Goal: Task Accomplishment & Management: Manage account settings

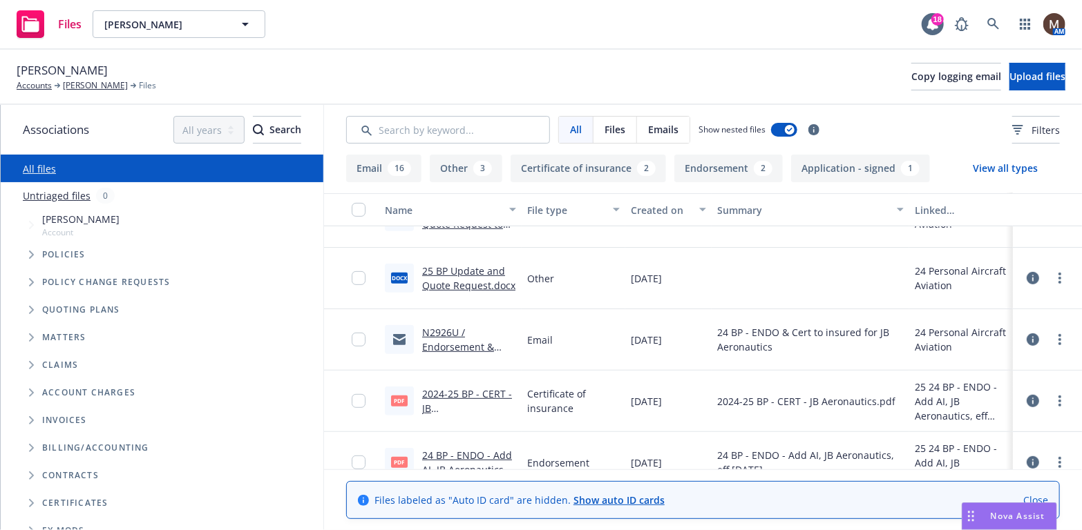
scroll to position [345, 0]
click at [558, 166] on button "Certificate of insurance 2" at bounding box center [587, 169] width 155 height 28
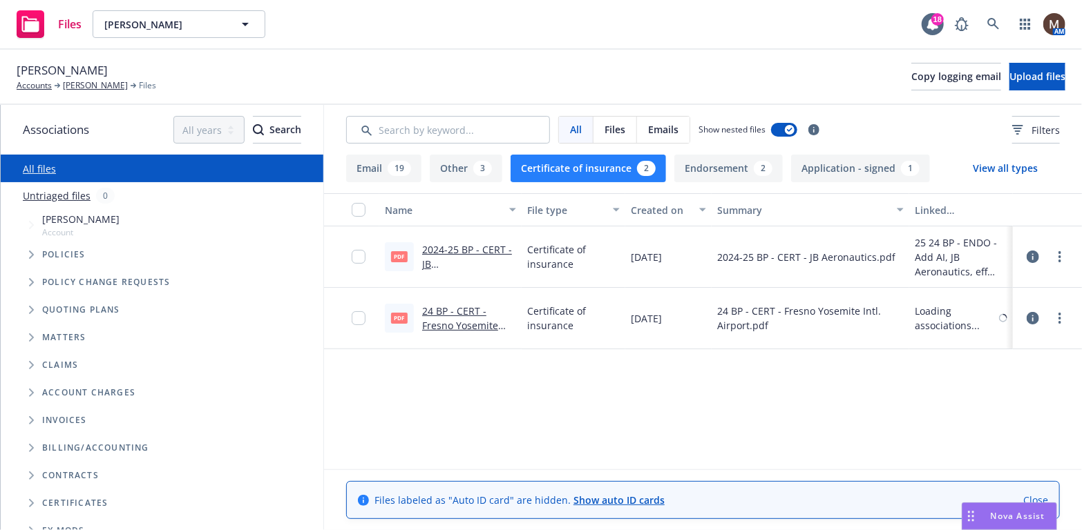
scroll to position [0, 0]
click at [461, 311] on link "24 BP - CERT - Fresno Yosemite Intl. Airport.pdf.pdf" at bounding box center [467, 326] width 90 height 42
click at [89, 82] on link "[PERSON_NAME]" at bounding box center [95, 85] width 65 height 12
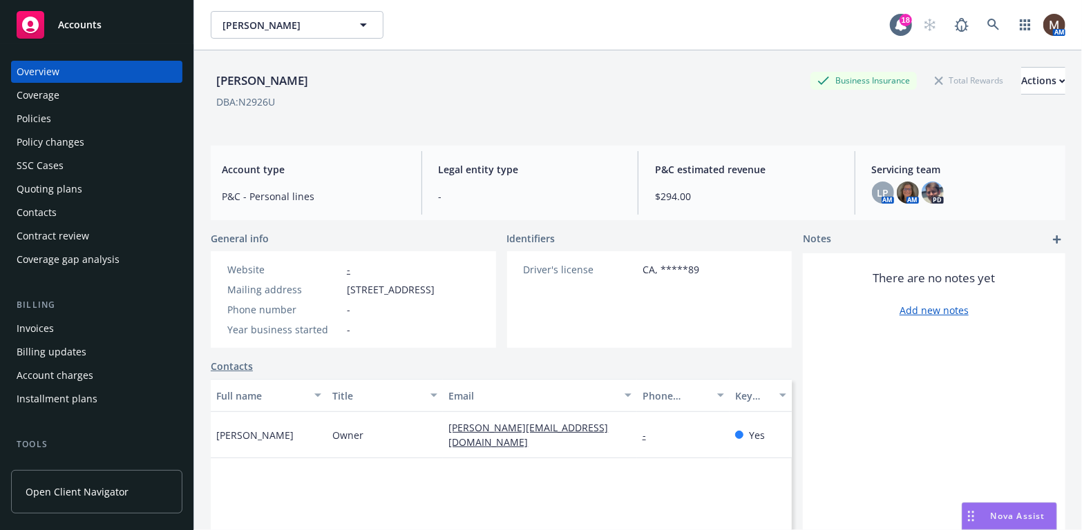
click at [54, 119] on div "Policies" at bounding box center [97, 119] width 160 height 22
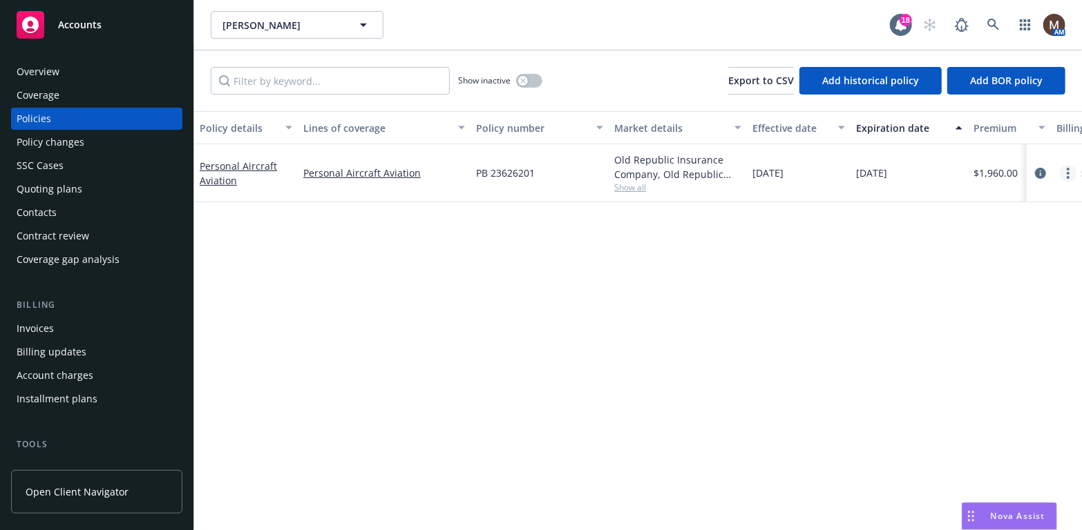
click at [1066, 169] on link "more" at bounding box center [1067, 173] width 17 height 17
click at [1007, 226] on link "Renew with incumbent" at bounding box center [995, 229] width 162 height 28
select select "12"
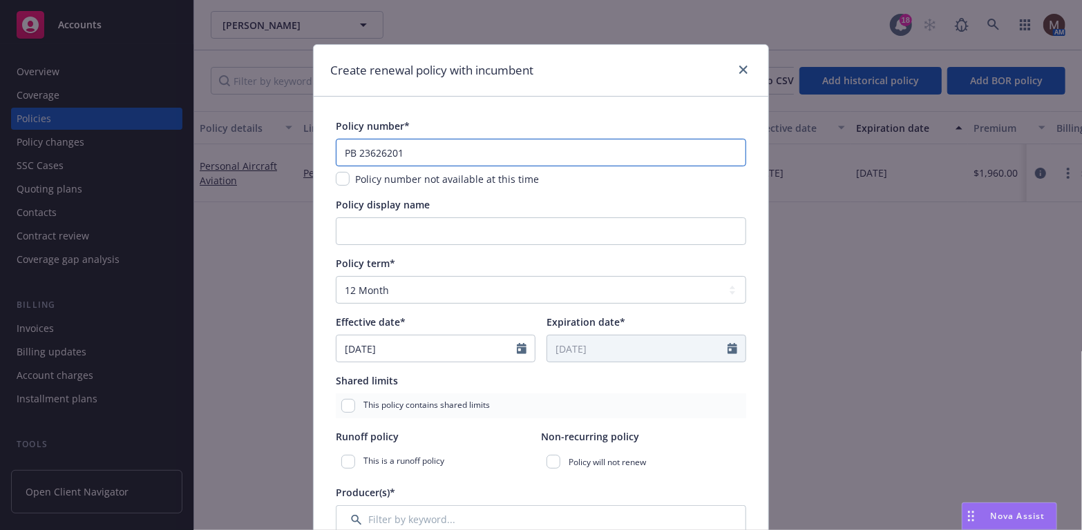
click at [399, 153] on input "PB 23626201" at bounding box center [541, 153] width 410 height 28
click at [392, 153] on input "PB 23626201" at bounding box center [541, 153] width 410 height 28
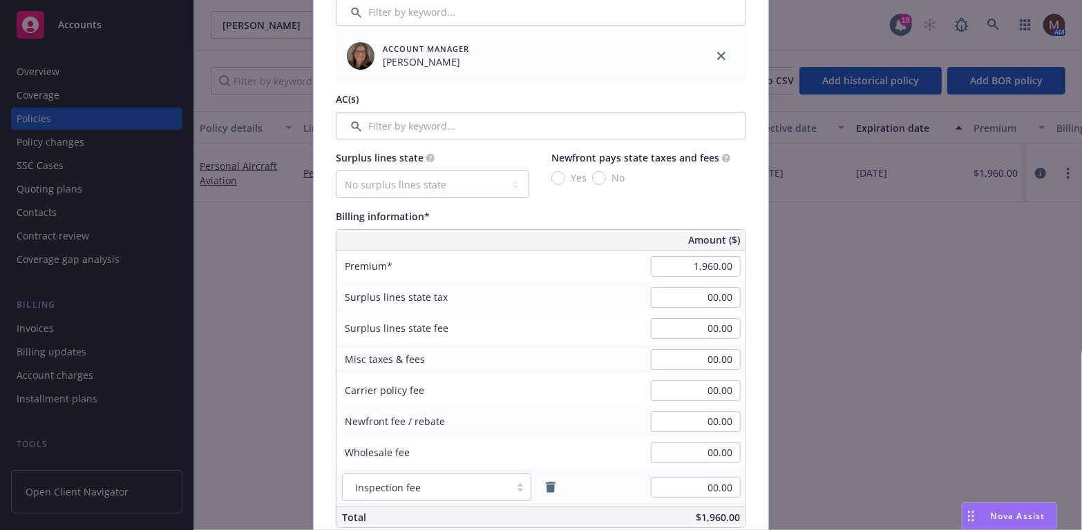
scroll to position [691, 0]
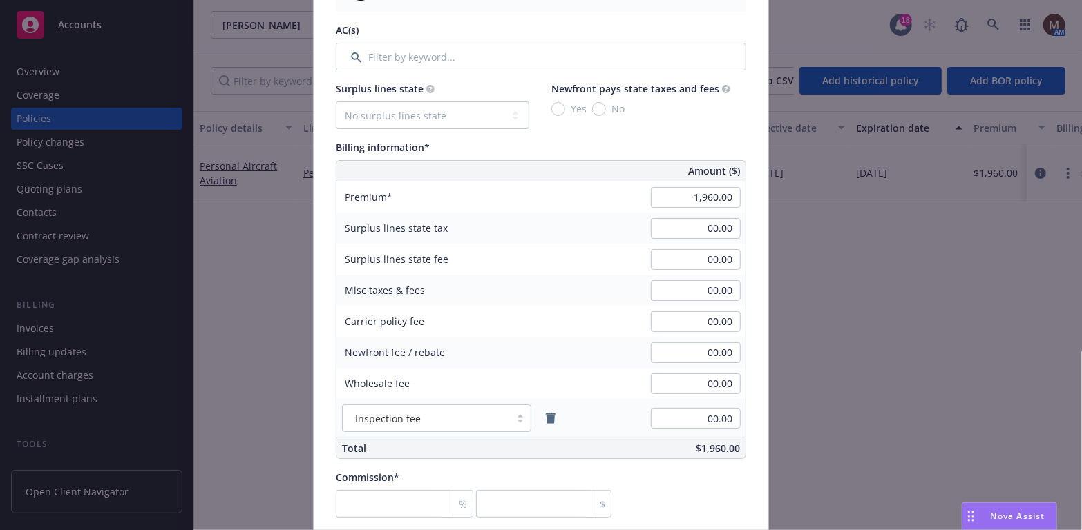
type input "PB 23626202"
click at [713, 195] on input "1,960.00" at bounding box center [696, 197] width 90 height 21
type input "2,909.00"
click at [689, 256] on input "00.00" at bounding box center [696, 259] width 90 height 21
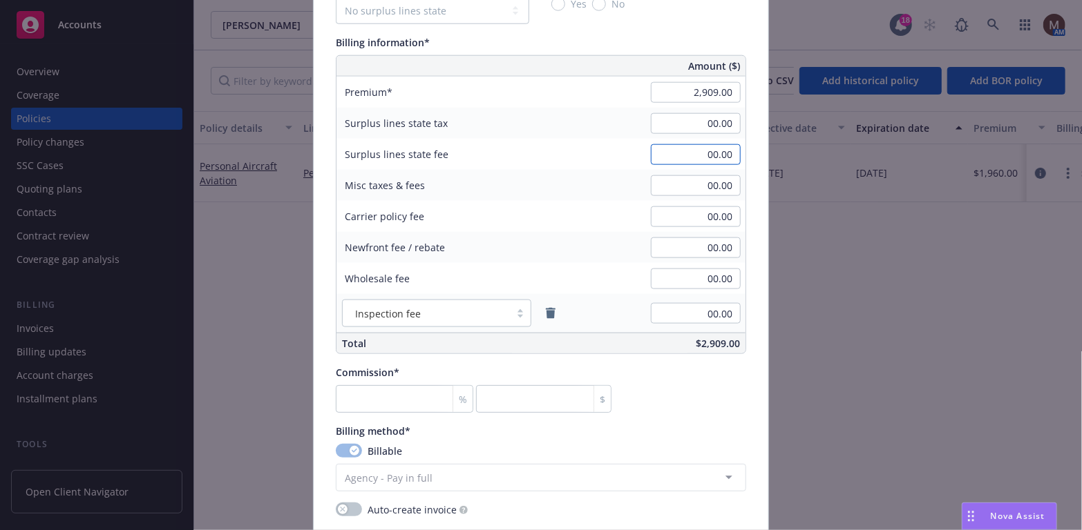
scroll to position [829, 0]
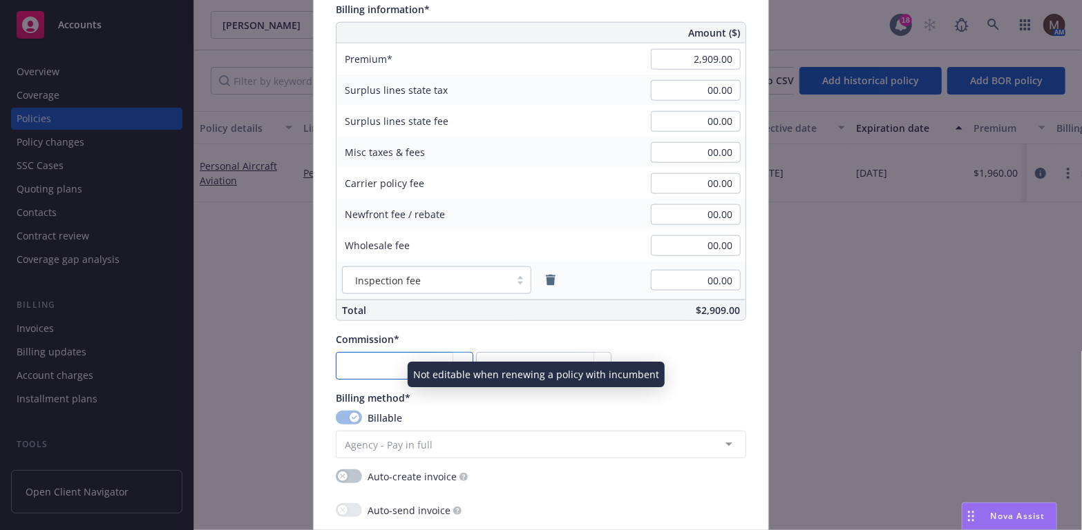
click at [369, 370] on input "number" at bounding box center [404, 366] width 137 height 28
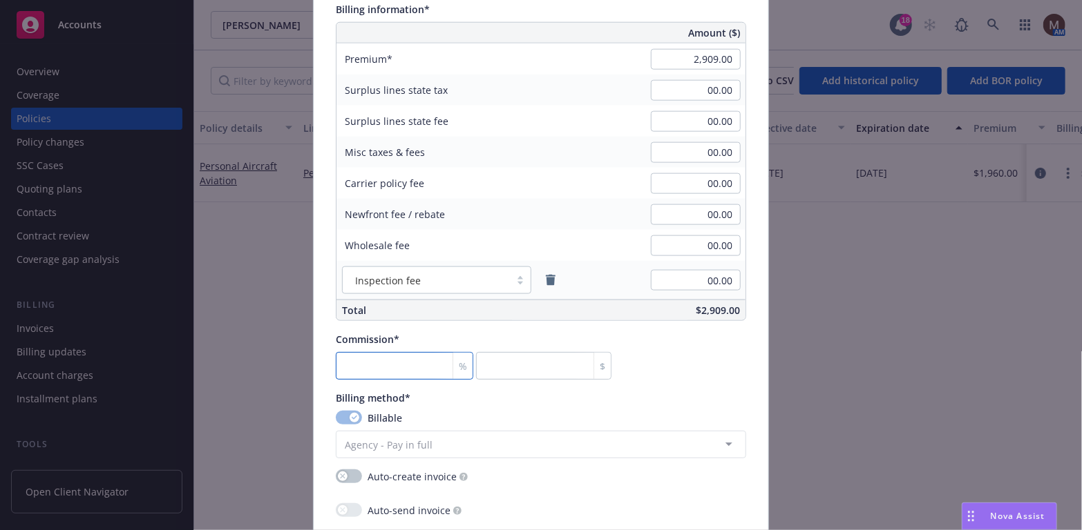
type input "1"
type input "29.09"
type input "15"
type input "436.35"
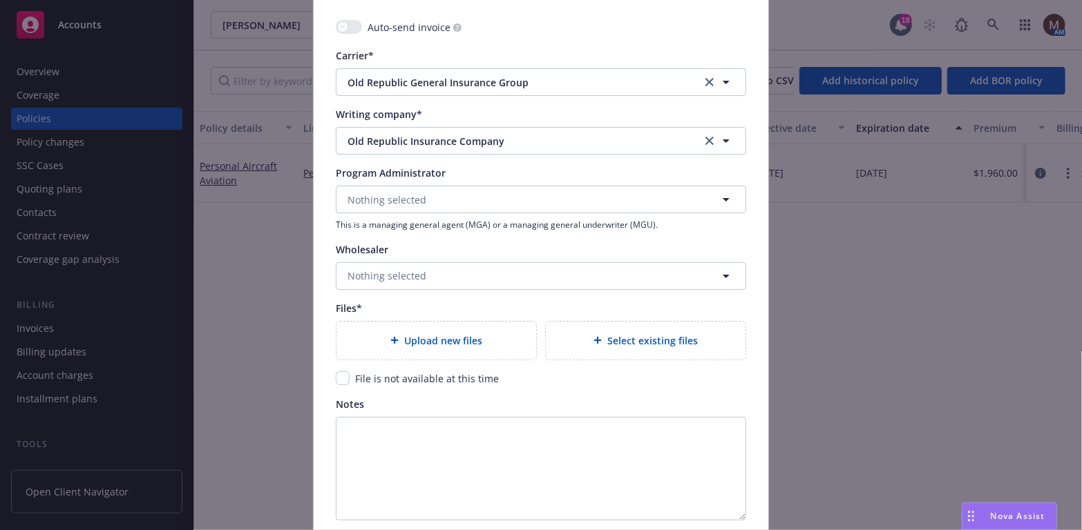
scroll to position [1381, 0]
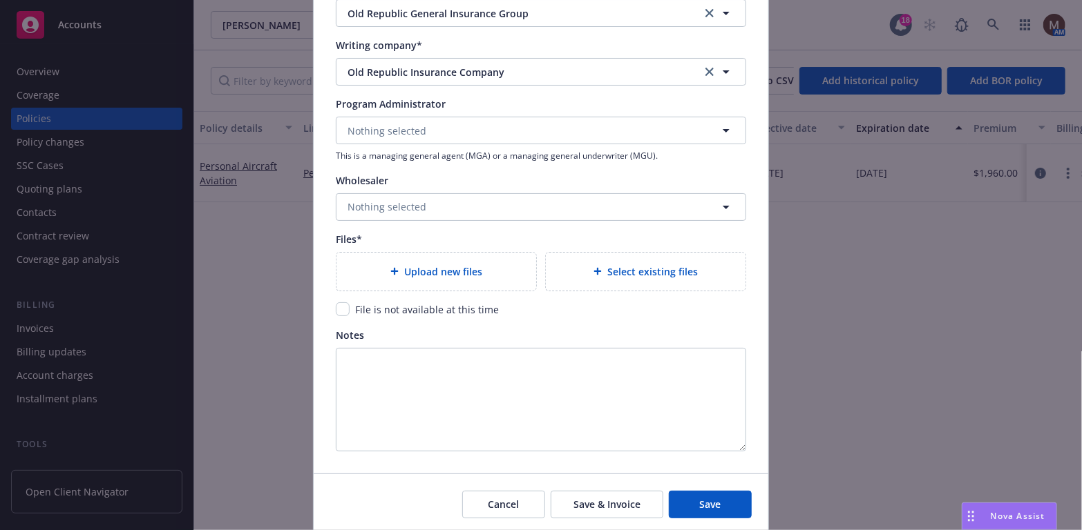
type input "15"
click at [412, 269] on span "Upload new files" at bounding box center [443, 272] width 78 height 15
click at [394, 268] on div at bounding box center [397, 271] width 14 height 8
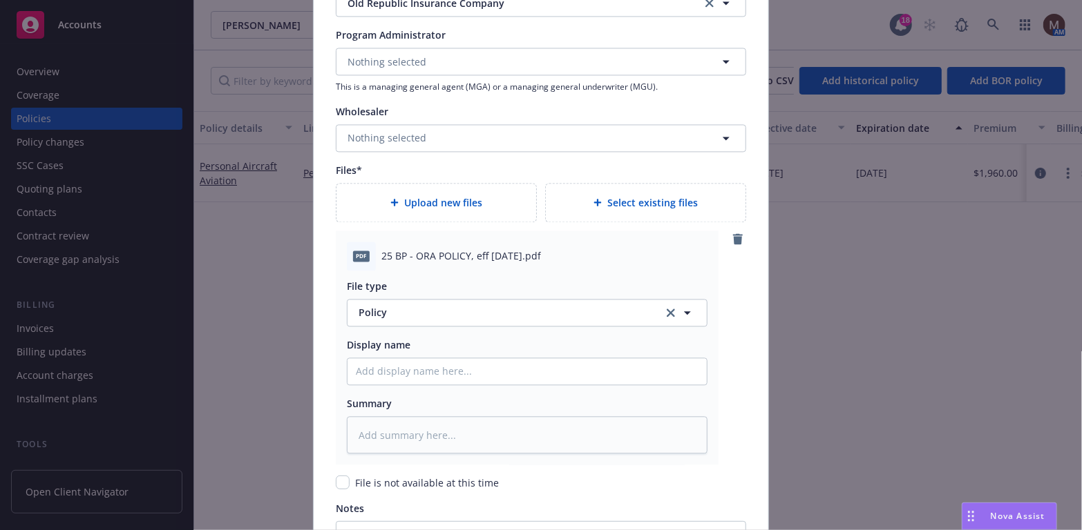
scroll to position [1519, 0]
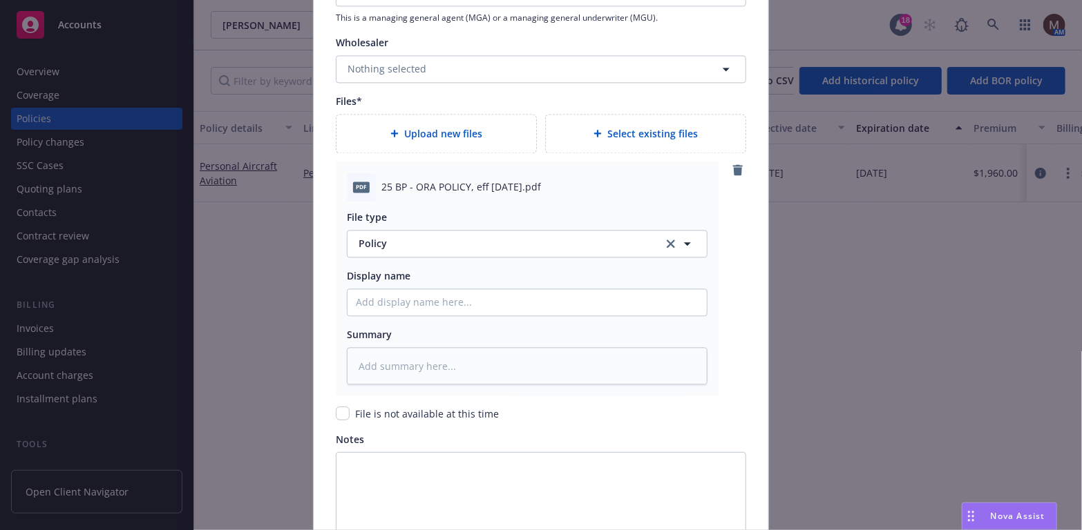
drag, startPoint x: 557, startPoint y: 183, endPoint x: 361, endPoint y: 187, distance: 195.5
click at [361, 187] on div "pdf 25 BP - ORA POLICY, eff [DATE].pdf" at bounding box center [527, 187] width 361 height 29
copy div "25 BP - ORA POLICY, eff [DATE].pdf"
click at [358, 291] on input "Policy display name" at bounding box center [526, 302] width 359 height 26
paste input "25 BP - ORA POLICY, eff [DATE].pdf"
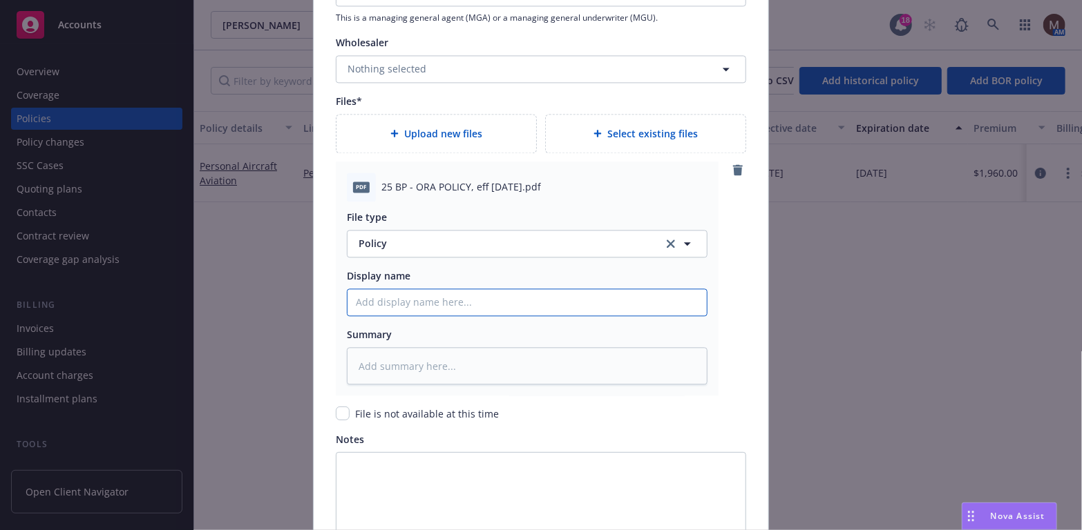
type textarea "x"
type input "25 BP - ORA POLICY, eff [DATE].pdf"
click at [364, 356] on textarea at bounding box center [527, 366] width 361 height 38
paste textarea "25 BP - ORA POLICY, eff [DATE].pdf"
type textarea "x"
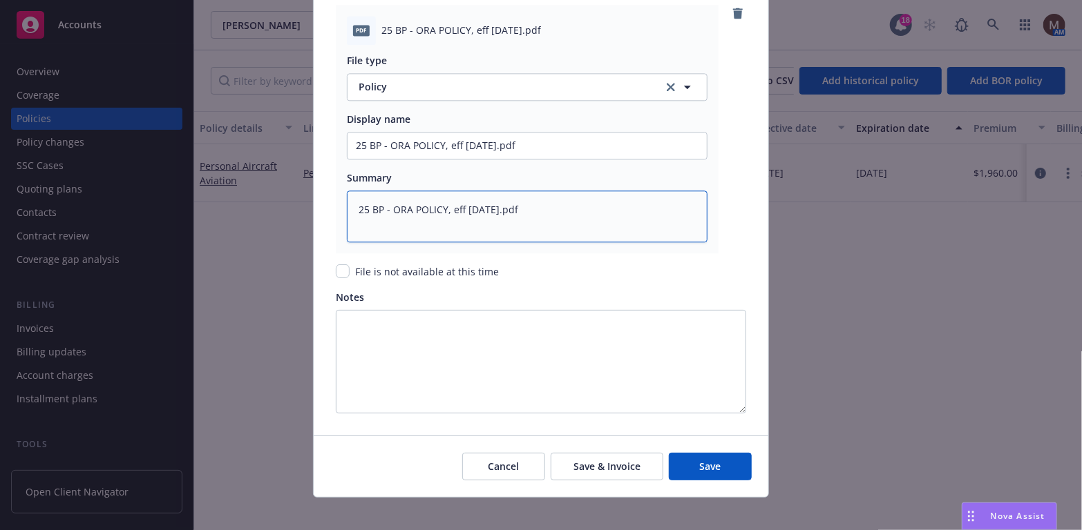
scroll to position [1686, 0]
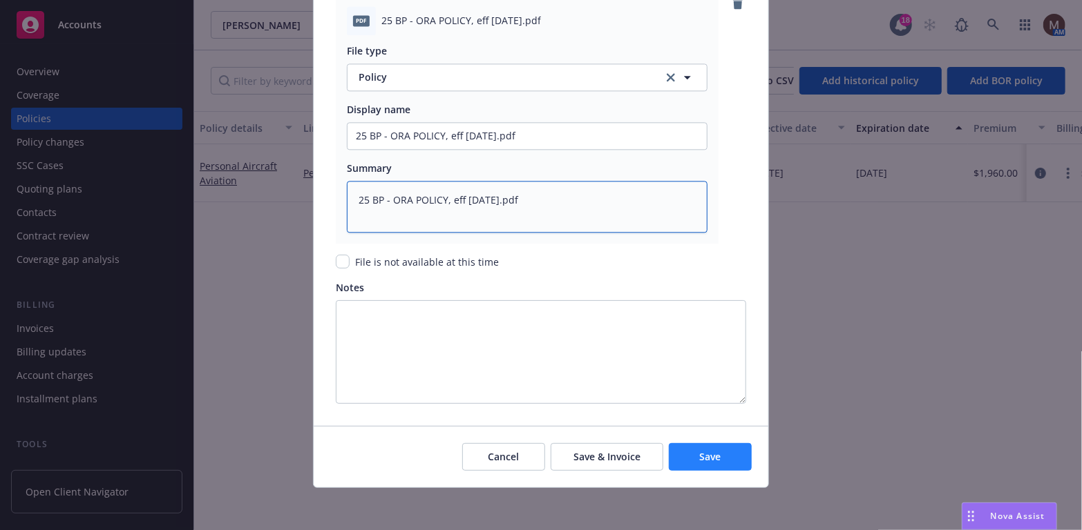
type textarea "25 BP - ORA POLICY, eff [DATE].pdf"
click at [709, 450] on span "Save" at bounding box center [710, 456] width 21 height 13
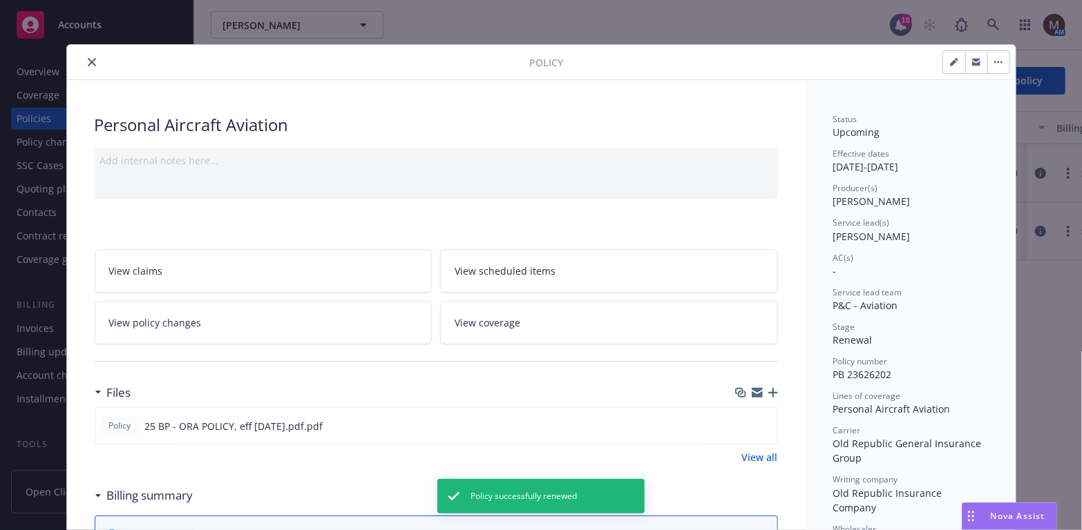
click at [88, 59] on icon "close" at bounding box center [92, 62] width 8 height 8
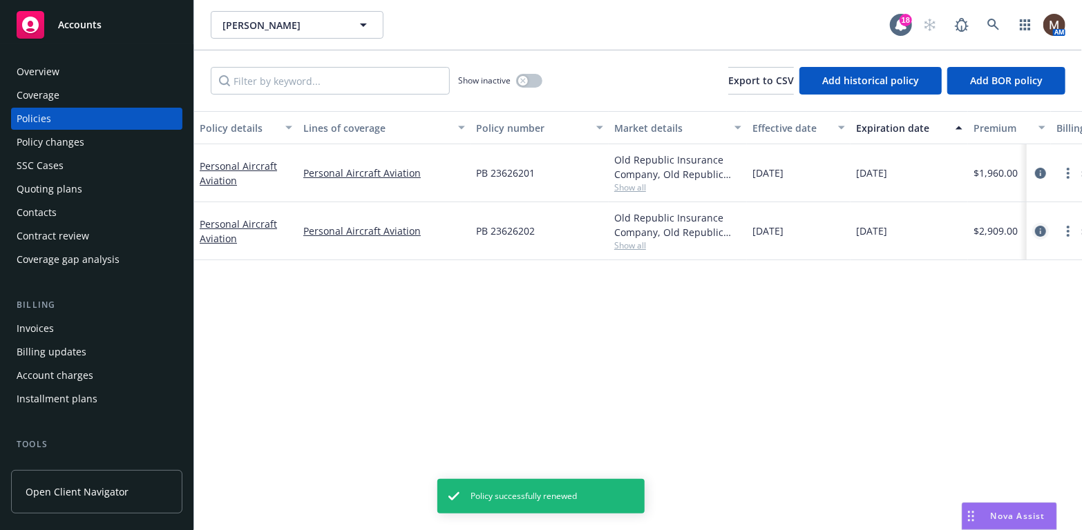
click at [1040, 231] on icon "circleInformation" at bounding box center [1040, 231] width 11 height 11
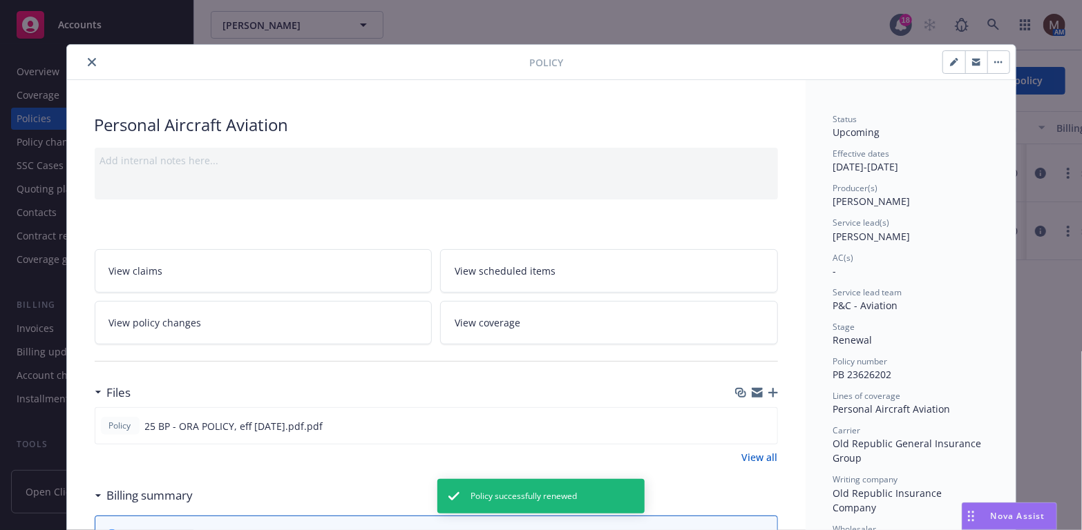
scroll to position [41, 0]
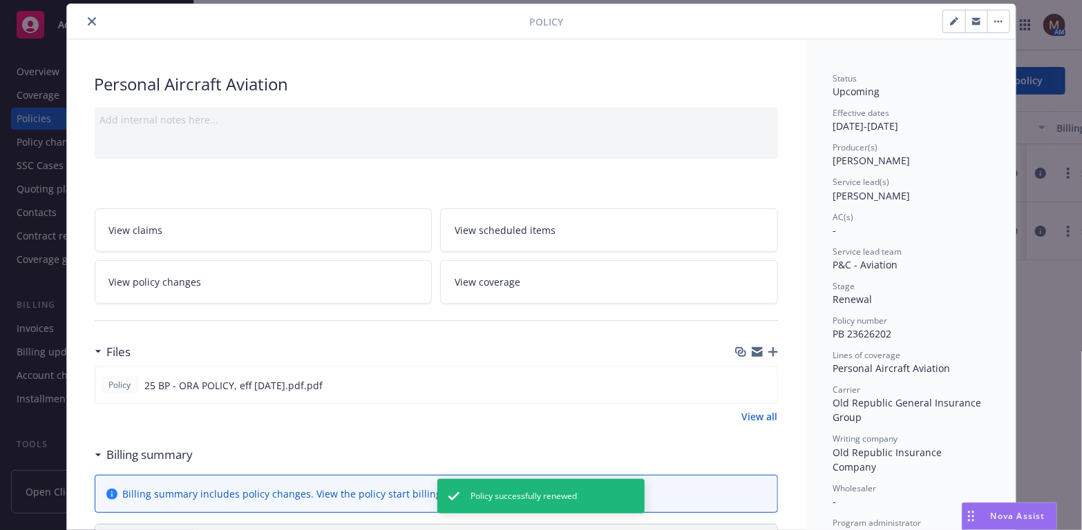
click at [771, 349] on icon "button" at bounding box center [773, 352] width 10 height 10
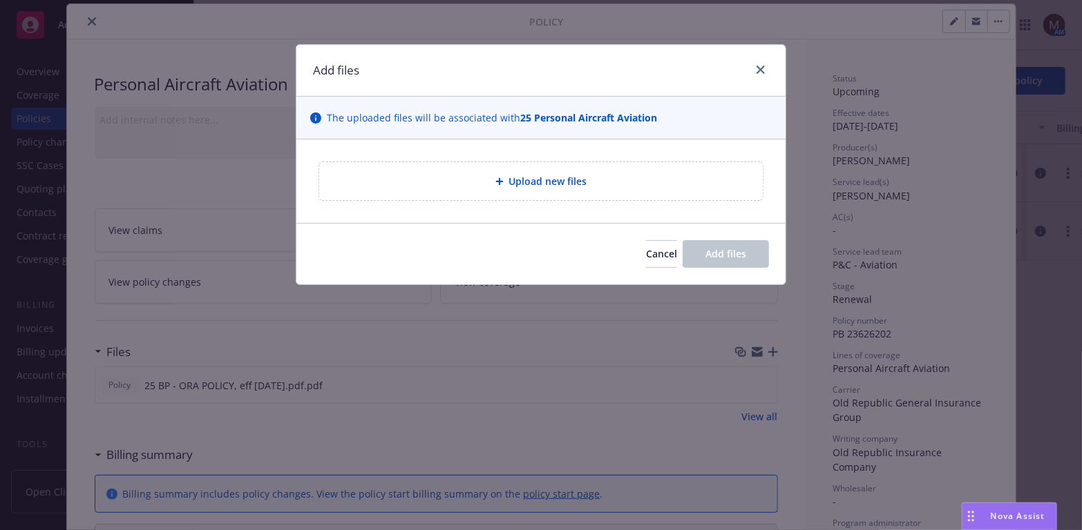
type textarea "x"
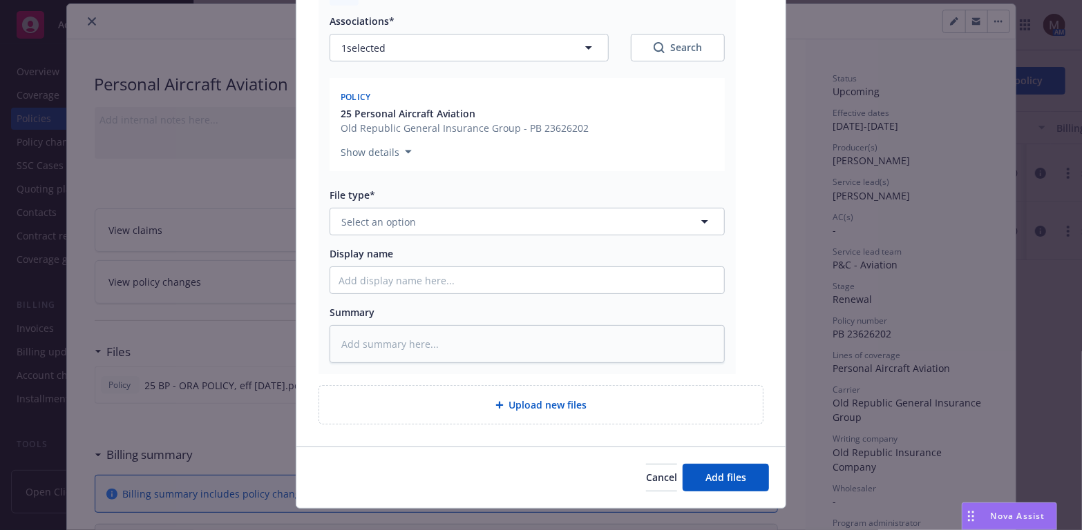
scroll to position [218, 0]
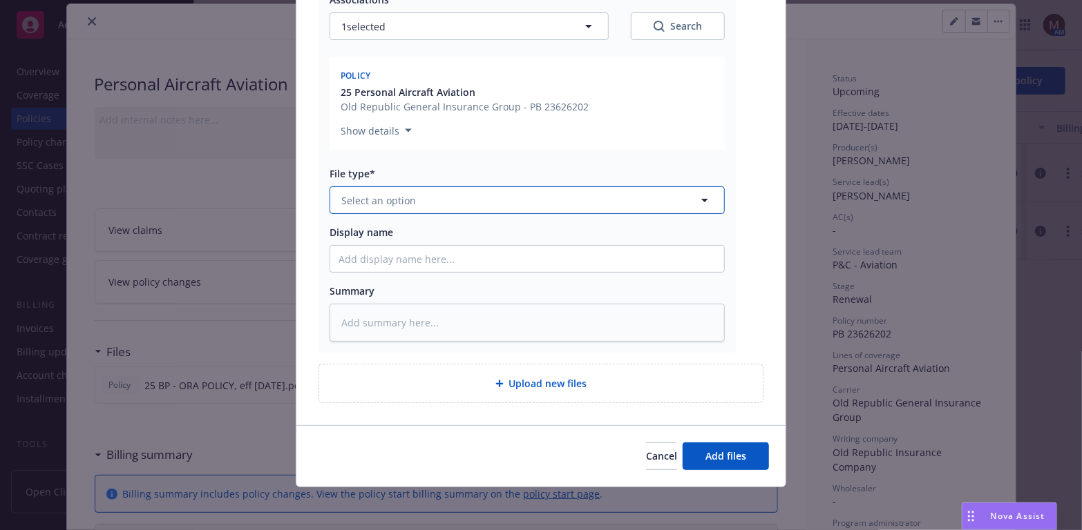
click at [697, 195] on icon "button" at bounding box center [704, 200] width 17 height 17
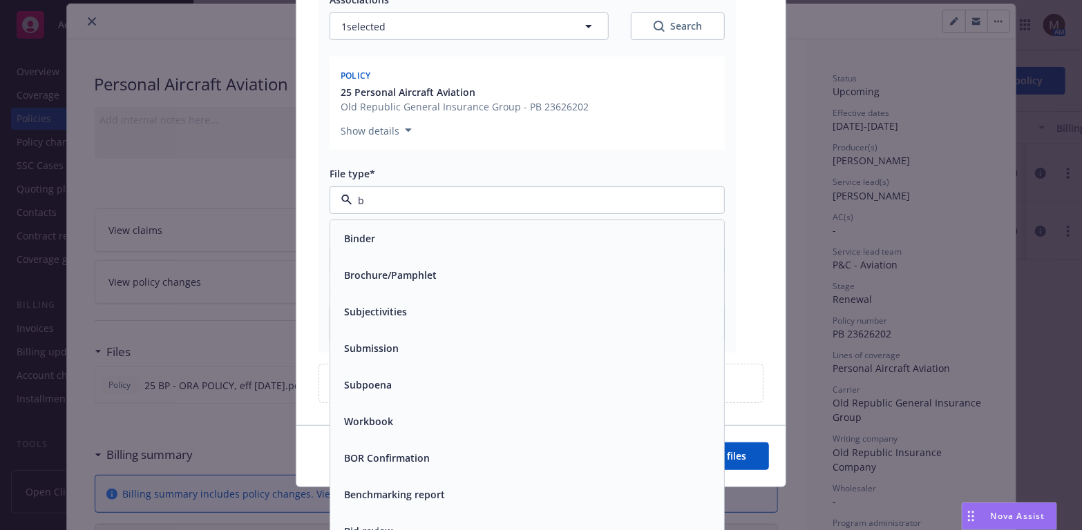
type input "bi"
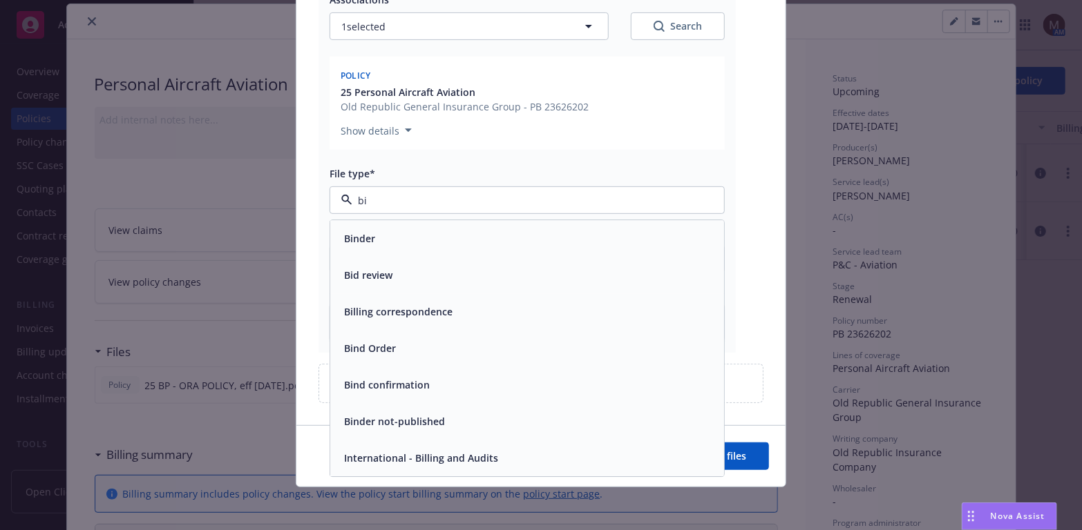
click at [421, 233] on div "Binder" at bounding box center [526, 239] width 377 height 20
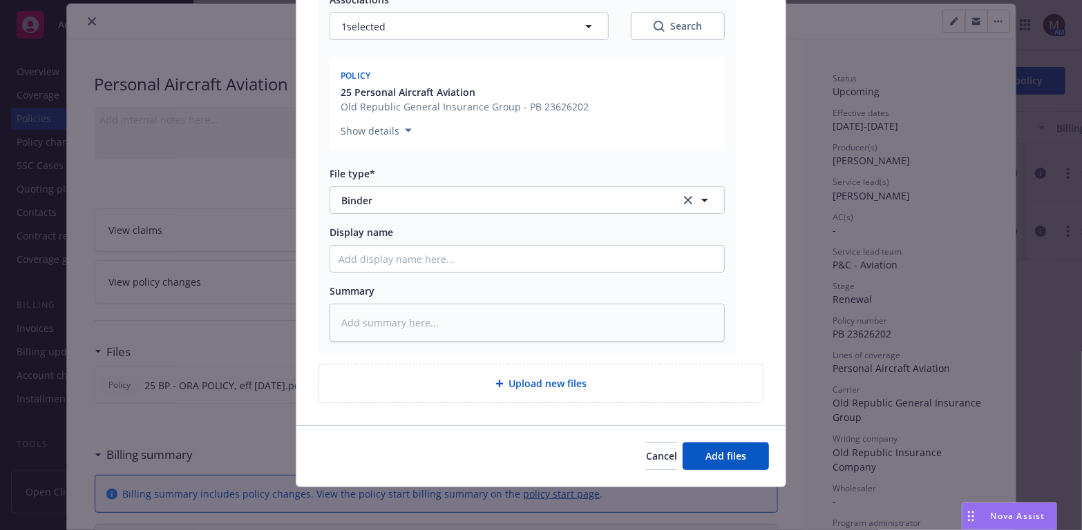
scroll to position [148, 0]
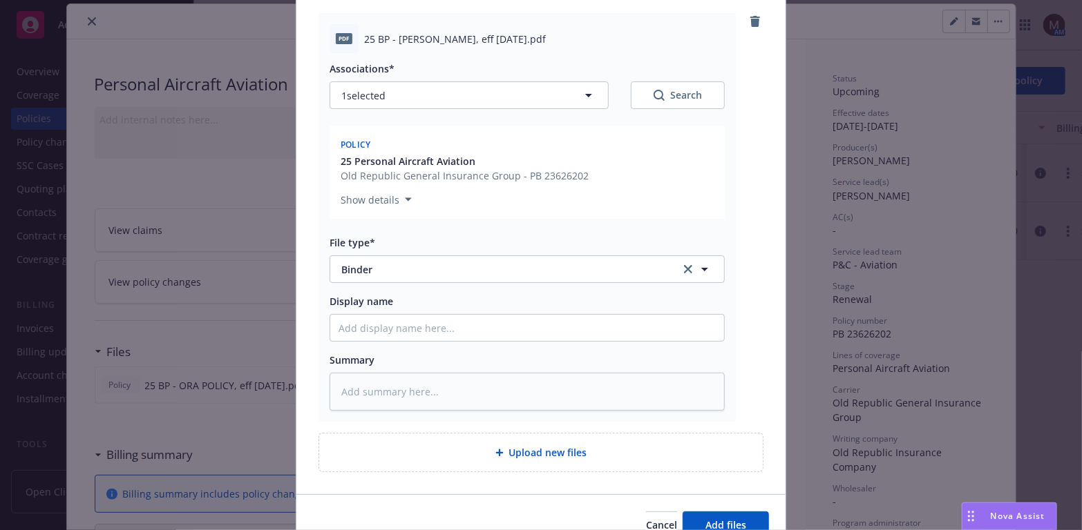
drag, startPoint x: 550, startPoint y: 36, endPoint x: 352, endPoint y: 50, distance: 198.7
click at [352, 50] on div "pdf 25 BP - [PERSON_NAME], eff [DATE].pdf" at bounding box center [526, 38] width 395 height 29
copy div "25 BP - [PERSON_NAME], eff [DATE].pdf"
click at [367, 325] on input "Display name" at bounding box center [527, 328] width 394 height 26
paste input "25 BP - [PERSON_NAME], eff [DATE].pdf"
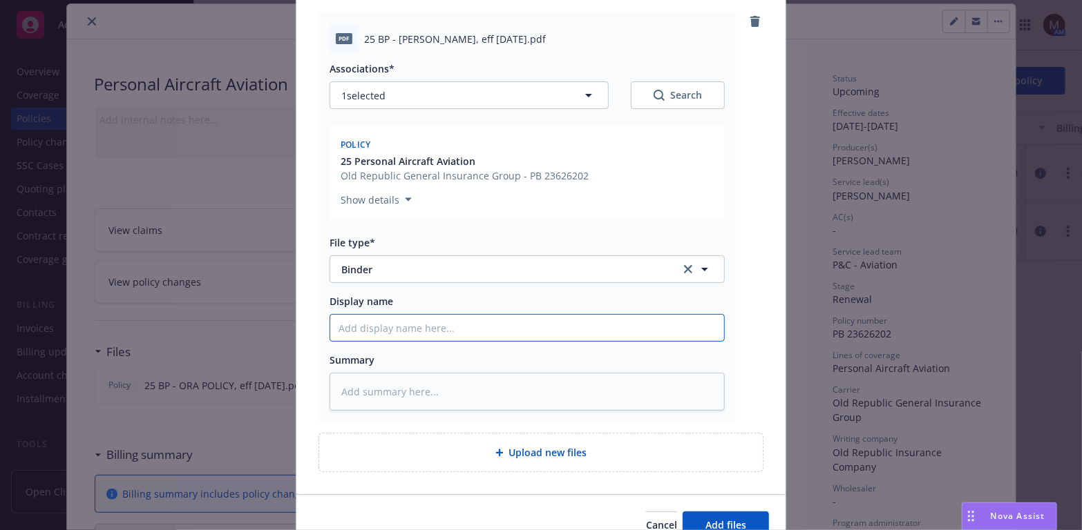
type textarea "x"
type input "25 BP - [PERSON_NAME], eff [DATE].pdf"
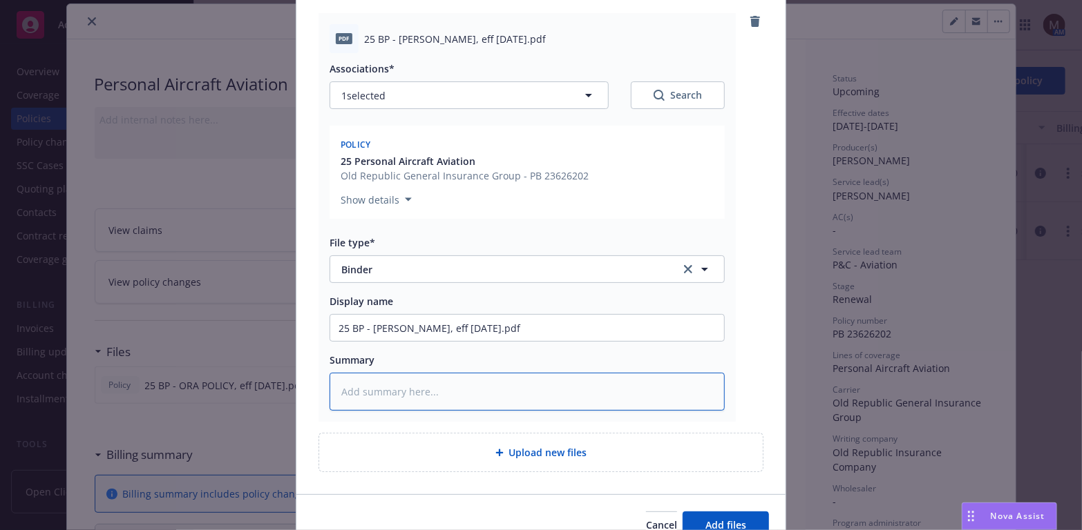
click at [356, 390] on textarea at bounding box center [526, 392] width 395 height 38
paste textarea "25 BP - [PERSON_NAME], eff [DATE].pdf"
type textarea "x"
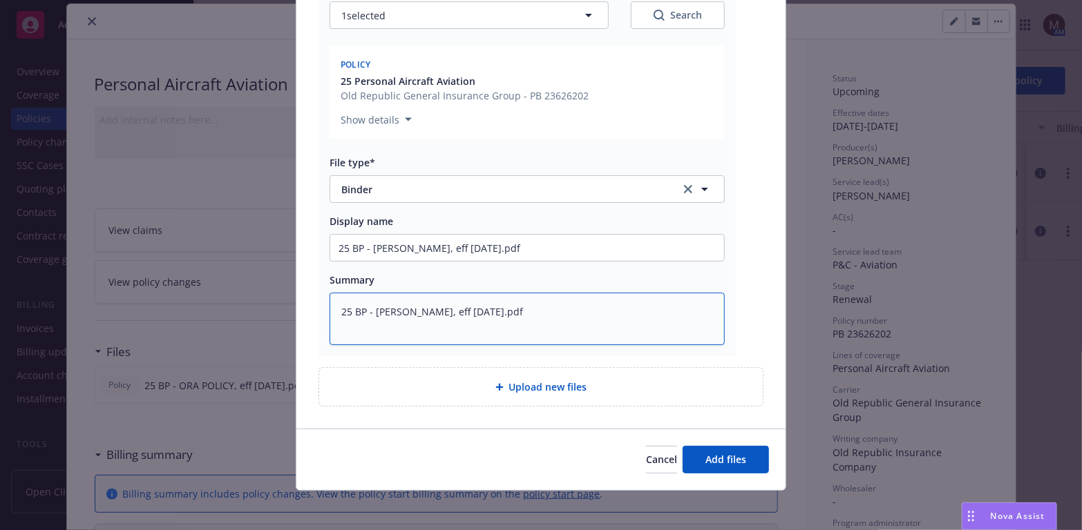
scroll to position [232, 0]
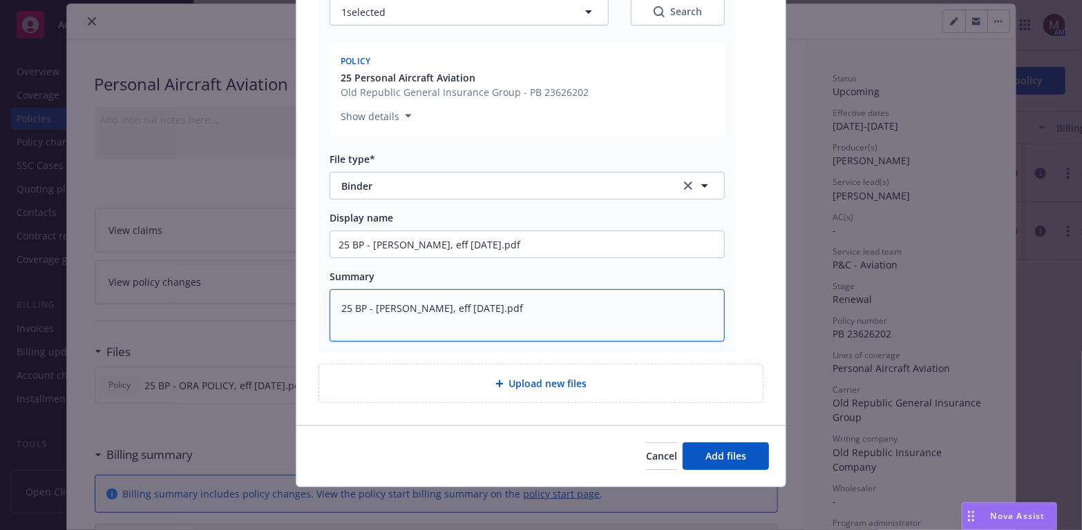
type textarea "25 BP - [PERSON_NAME], eff [DATE].pdf"
type textarea "x"
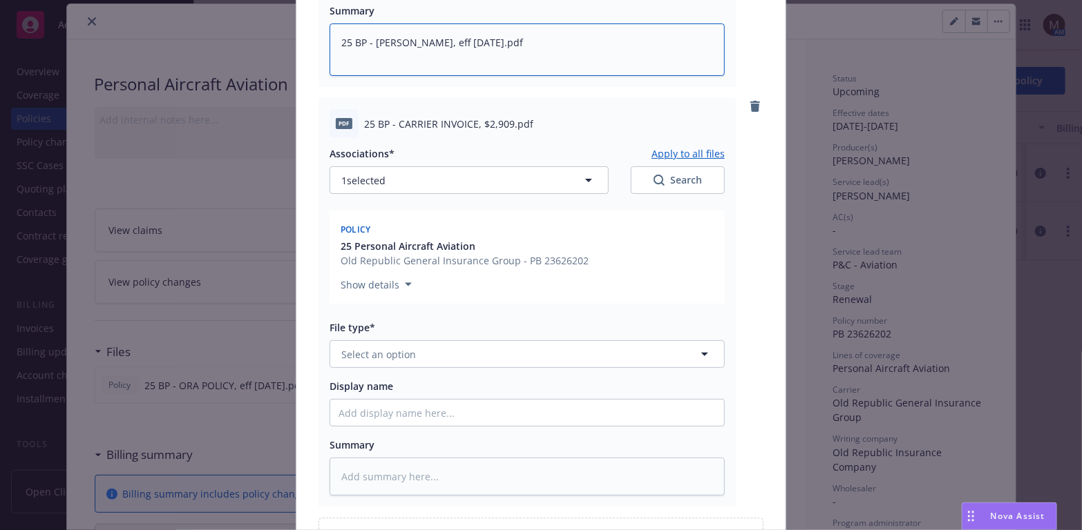
scroll to position [577, 0]
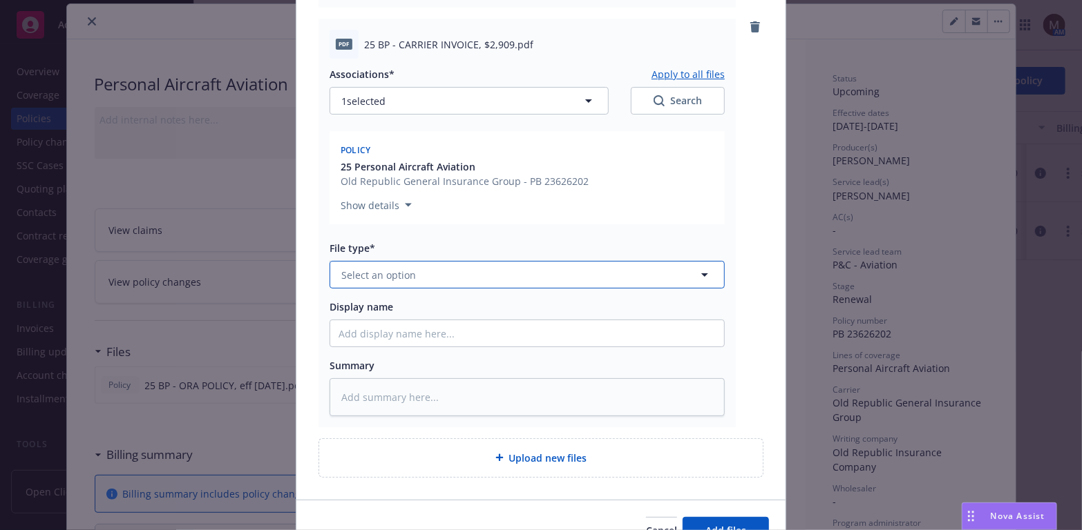
click at [700, 269] on icon "button" at bounding box center [704, 275] width 17 height 17
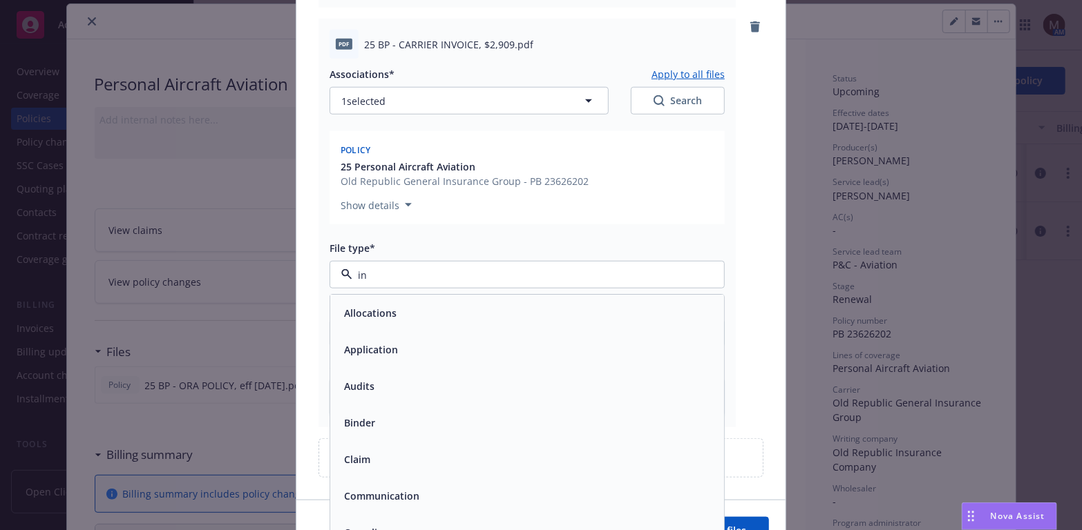
type input "inv"
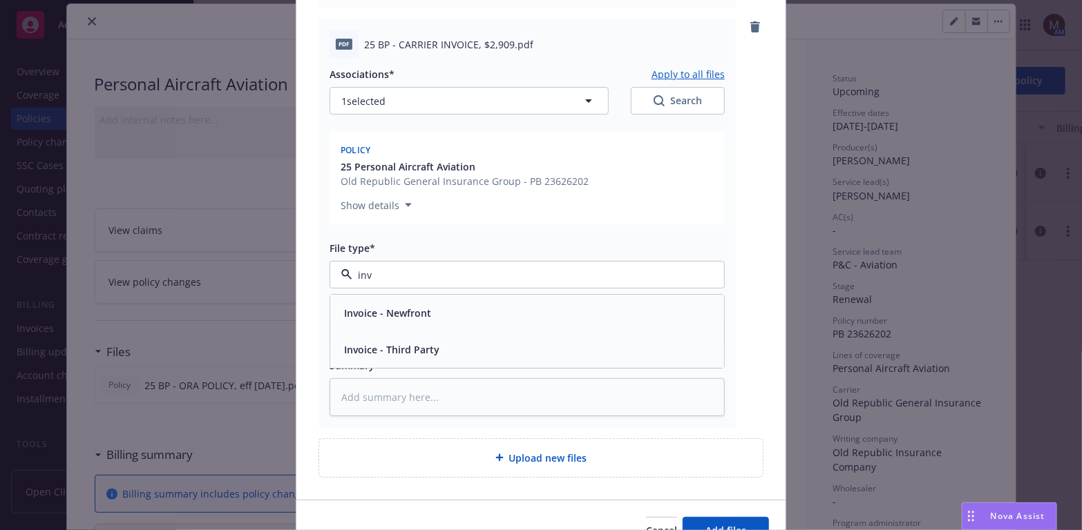
click at [468, 356] on div "Invoice - Third Party" at bounding box center [526, 350] width 377 height 20
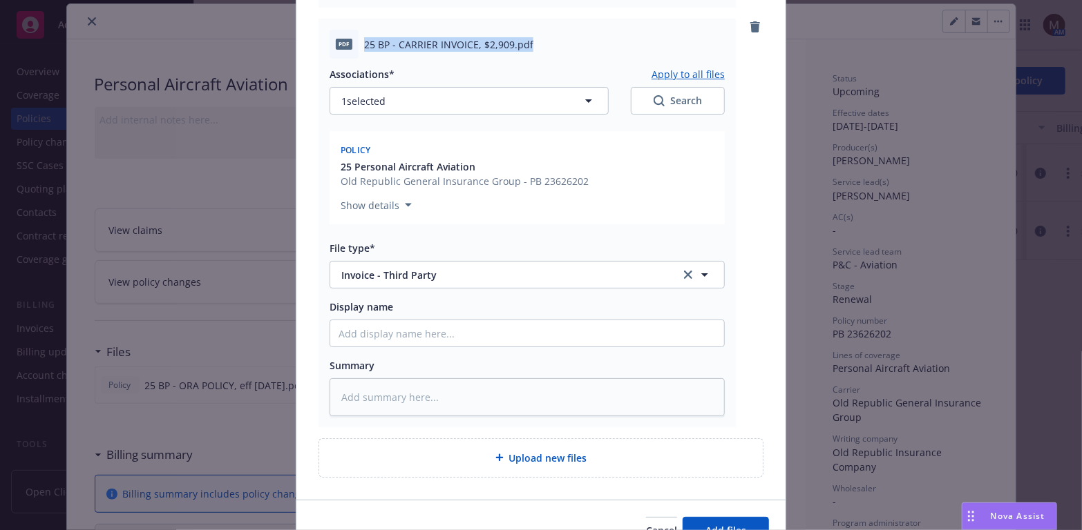
drag, startPoint x: 506, startPoint y: 48, endPoint x: 354, endPoint y: 37, distance: 151.7
click at [354, 37] on div "pdf 25 BP - CARRIER INVOICE, $2,909.pdf" at bounding box center [526, 44] width 395 height 29
copy div "25 BP - CARRIER INVOICE, $2,909.pdf"
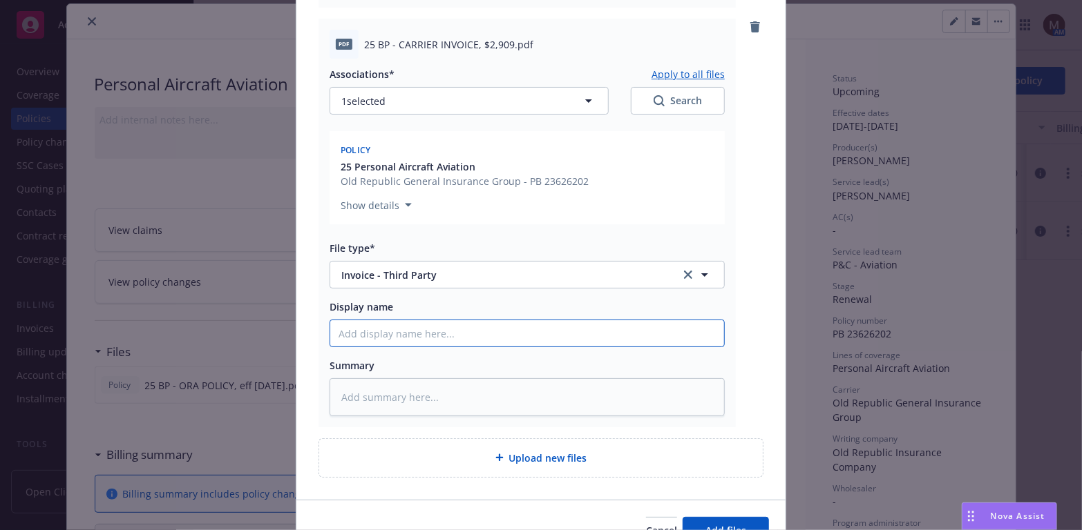
paste input "25 BP - CARRIER INVOICE, $2,909.pdf"
type textarea "x"
type input "25 BP - CARRIER INVOICE, $2,909.pdf"
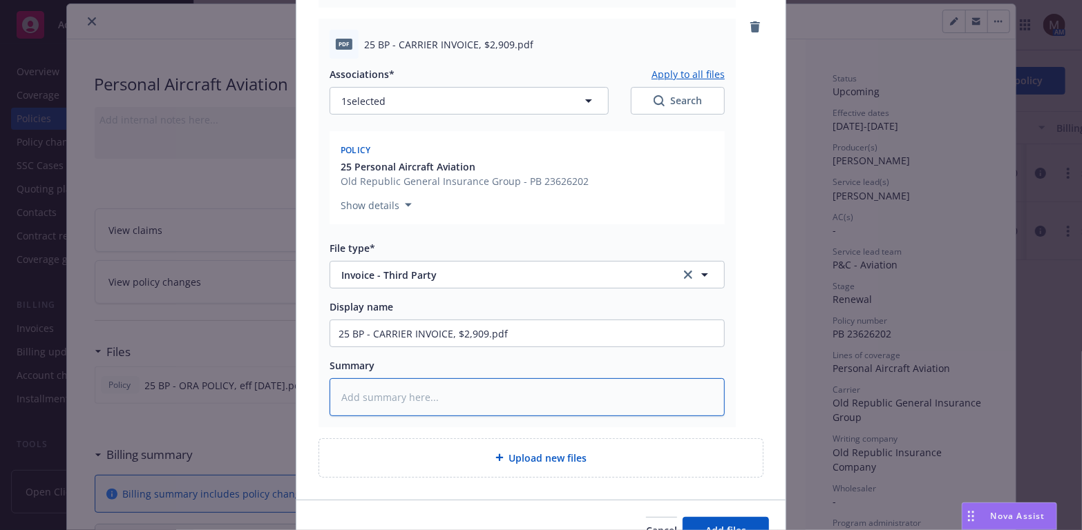
click at [356, 402] on textarea at bounding box center [526, 397] width 395 height 38
paste textarea "25 BP - CARRIER INVOICE, $2,909.pdf"
type textarea "x"
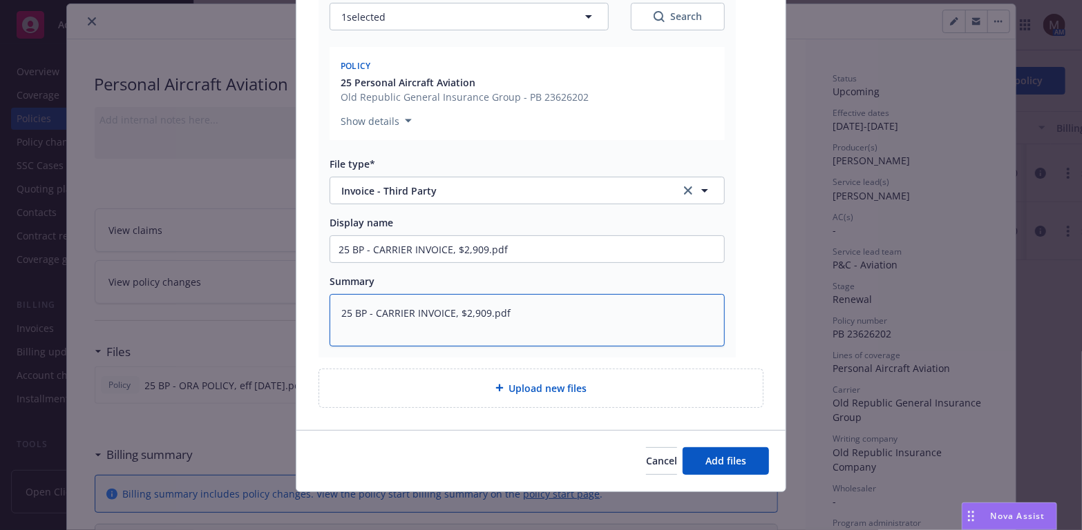
scroll to position [666, 0]
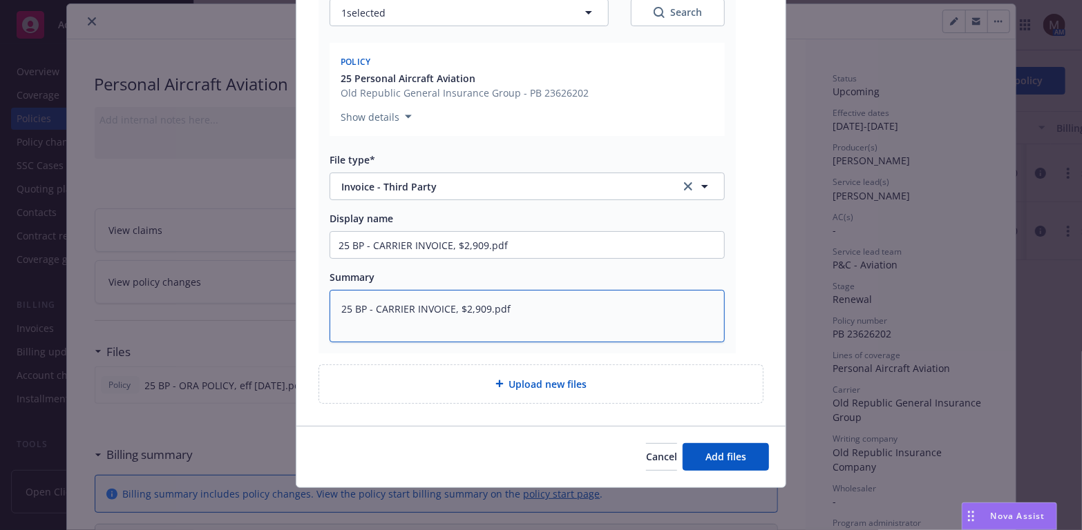
type textarea "25 BP - CARRIER INVOICE, $2,909.pdf"
click at [712, 450] on span "Add files" at bounding box center [725, 456] width 41 height 13
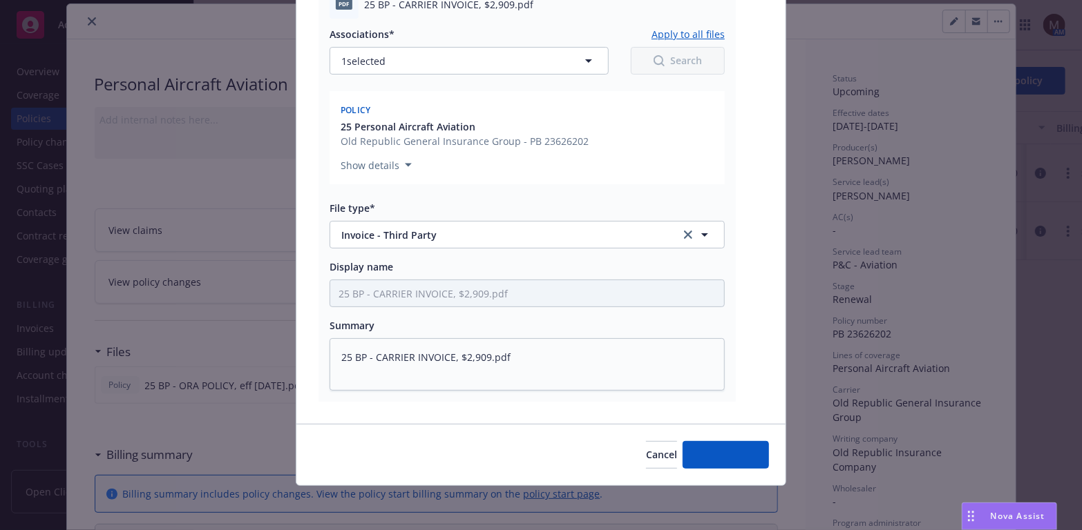
scroll to position [616, 0]
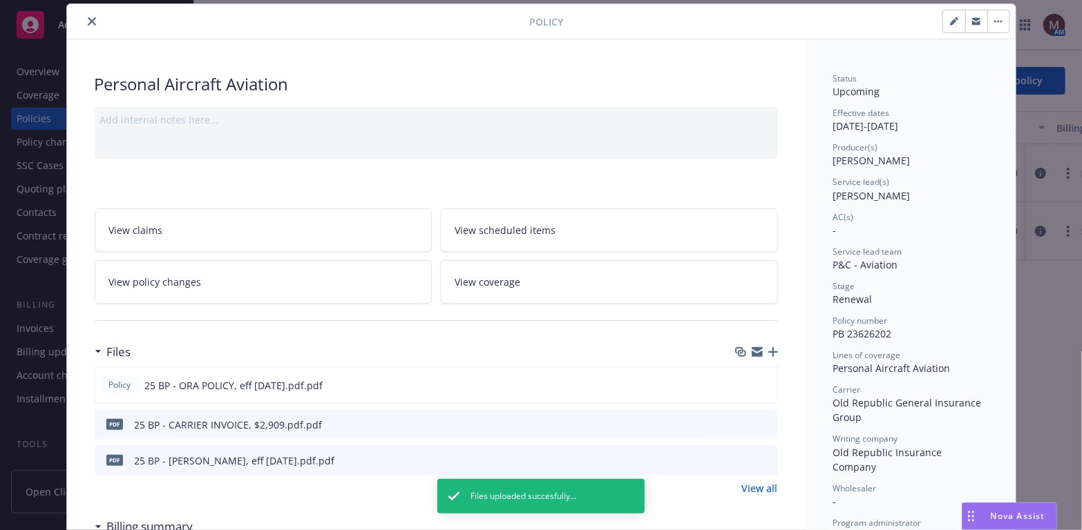
click at [769, 348] on icon "button" at bounding box center [773, 352] width 10 height 10
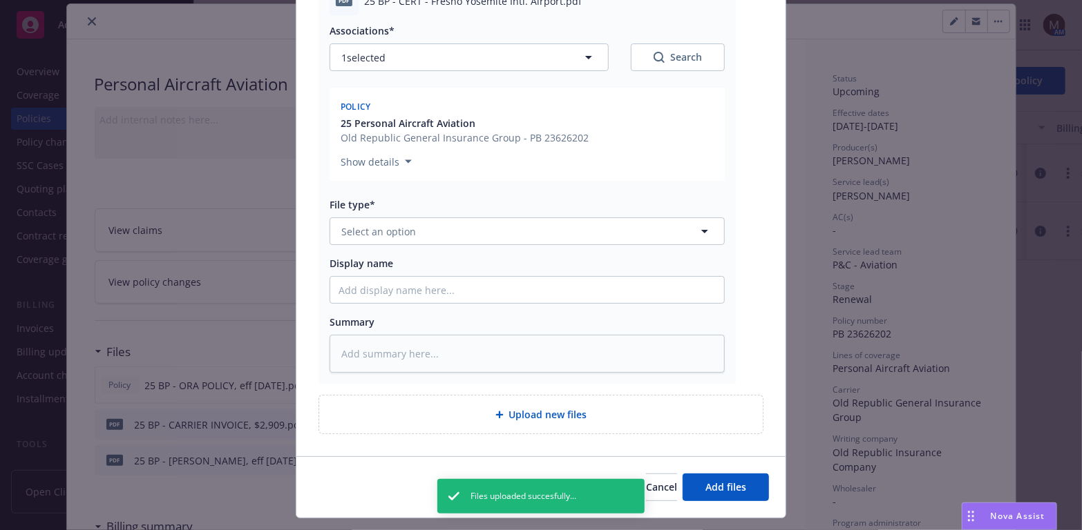
scroll to position [218, 0]
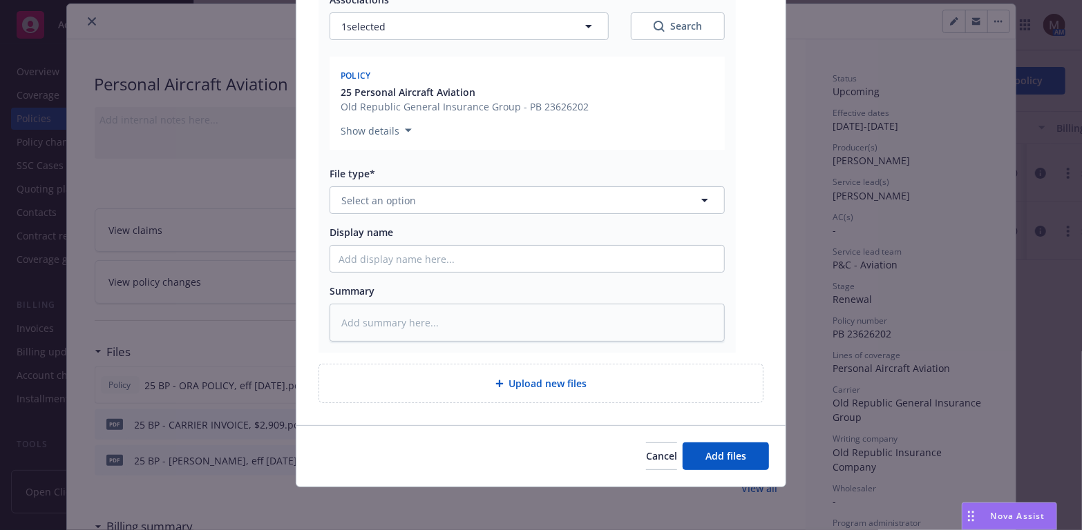
type textarea "x"
click at [700, 198] on icon "button" at bounding box center [704, 200] width 17 height 17
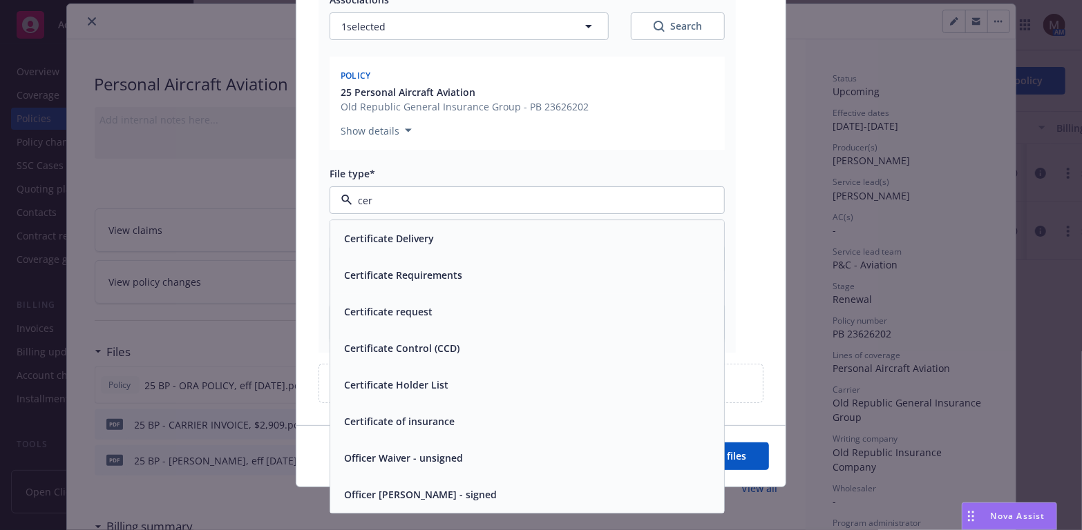
type input "cert"
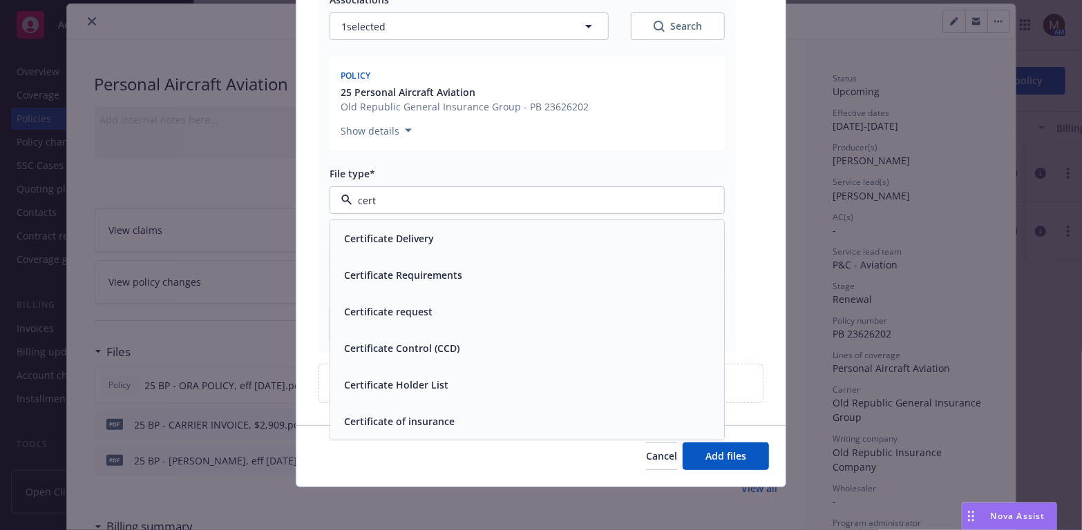
click at [487, 412] on div "Certificate of insurance" at bounding box center [526, 422] width 377 height 20
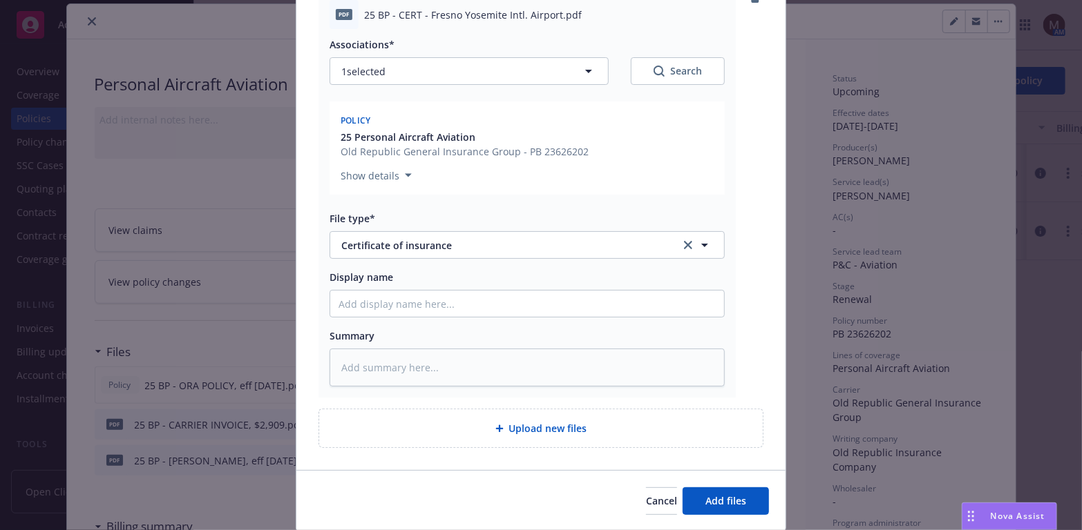
scroll to position [148, 0]
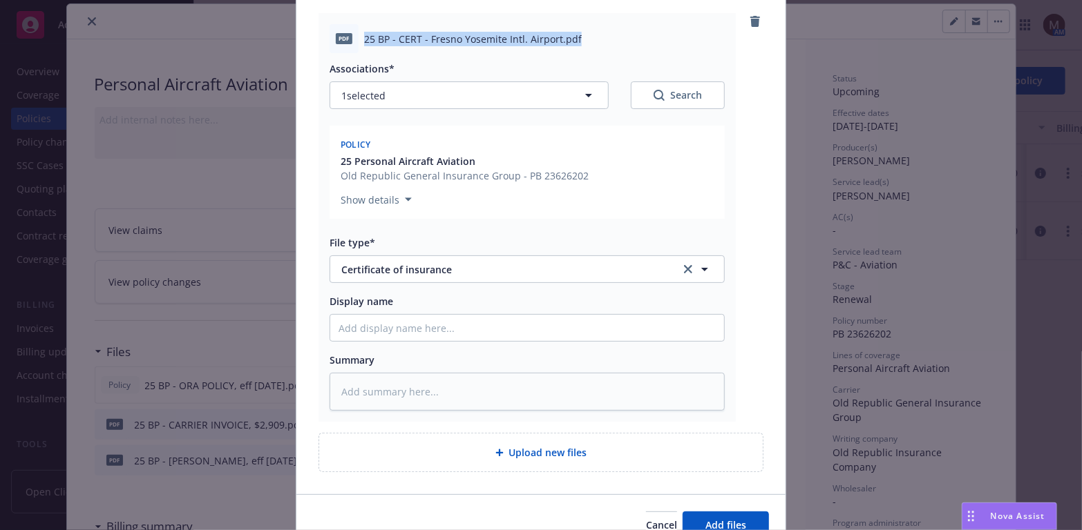
drag, startPoint x: 593, startPoint y: 39, endPoint x: 356, endPoint y: 43, distance: 236.9
click at [356, 43] on div "pdf 25 BP - CERT - Fresno Yosemite Intl. Airport.pdf" at bounding box center [526, 38] width 395 height 29
copy span "25 BP - CERT - Fresno Yosemite Intl. Airport.pdf"
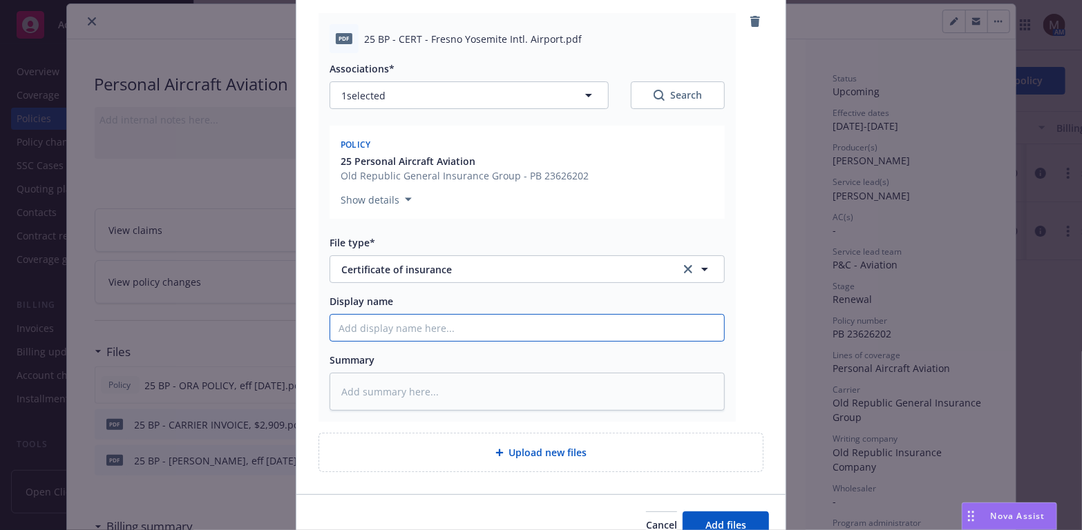
click at [367, 326] on input "Display name" at bounding box center [527, 328] width 394 height 26
paste input "25 BP - CERT - Fresno Yosemite Intl. Airport.pdf"
type textarea "x"
type input "25 BP - CERT - Fresno Yosemite Intl. Airport.pdf"
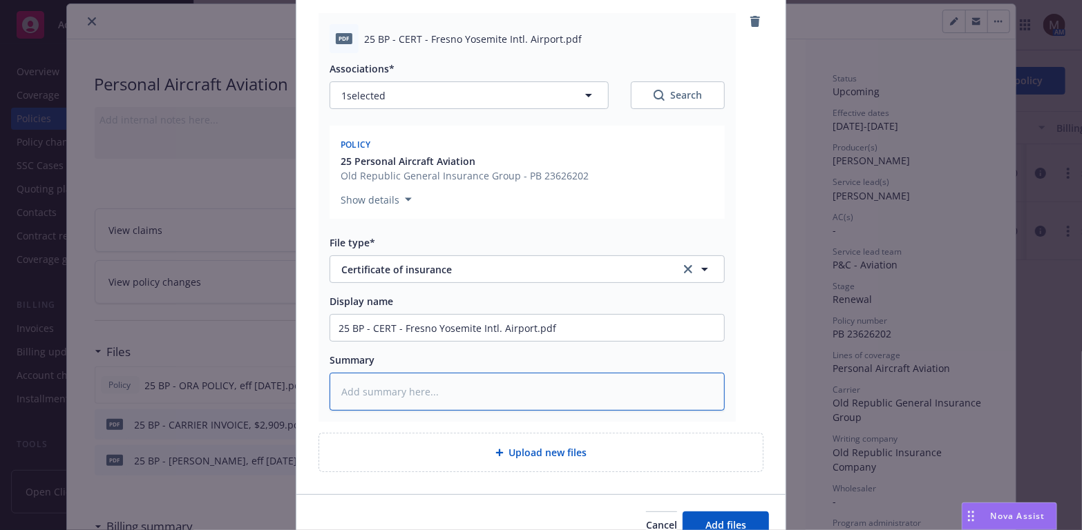
click at [374, 390] on textarea at bounding box center [526, 392] width 395 height 38
paste textarea "25 BP - CERT - Fresno Yosemite Intl. Airport.pdf"
type textarea "x"
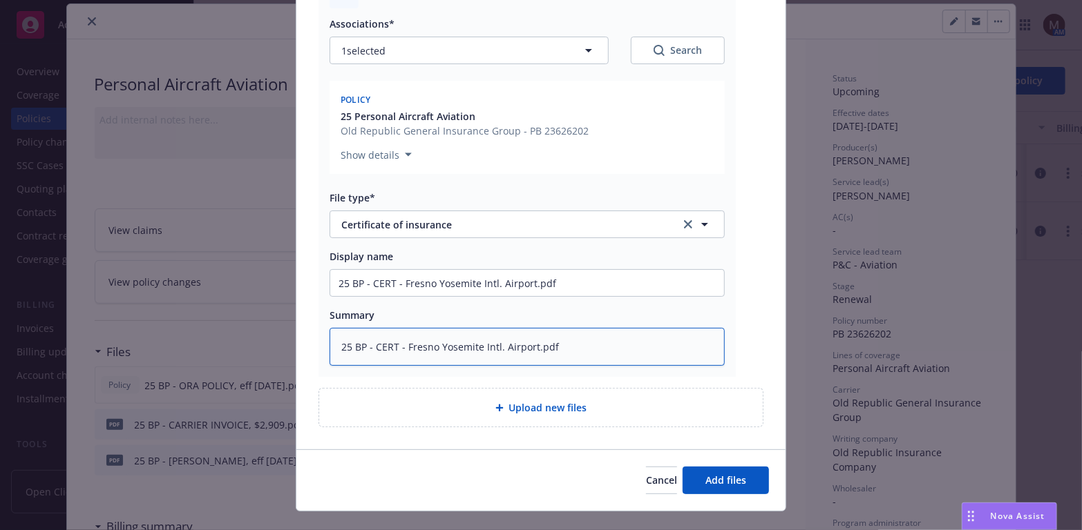
scroll to position [218, 0]
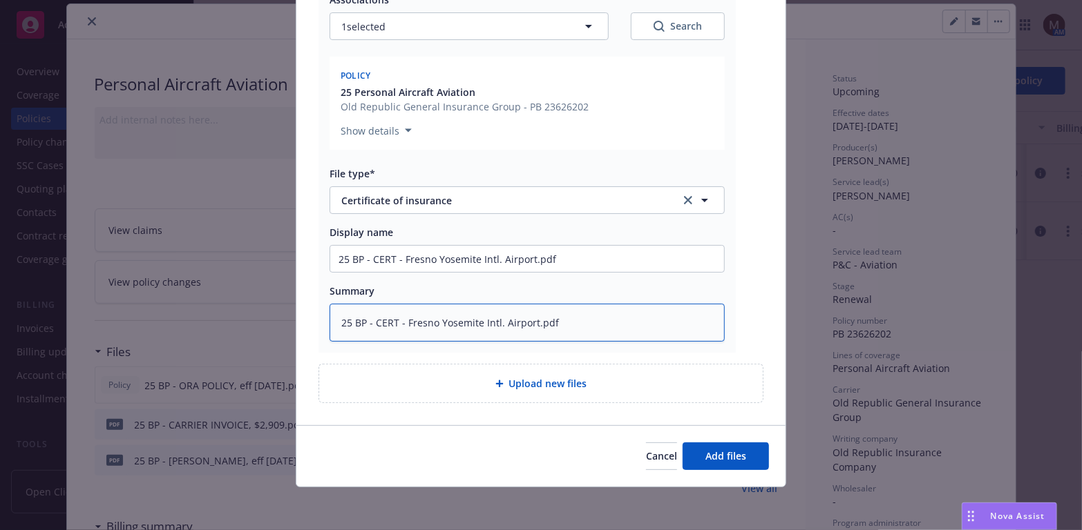
type textarea "25 BP - CERT - Fresno Yosemite Intl. Airport.pdf"
type textarea "x"
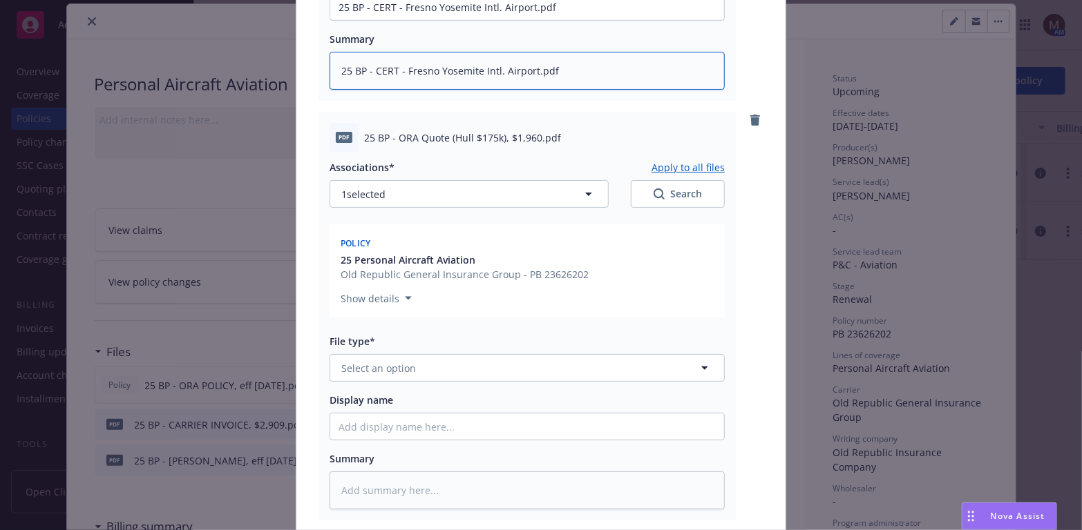
scroll to position [494, 0]
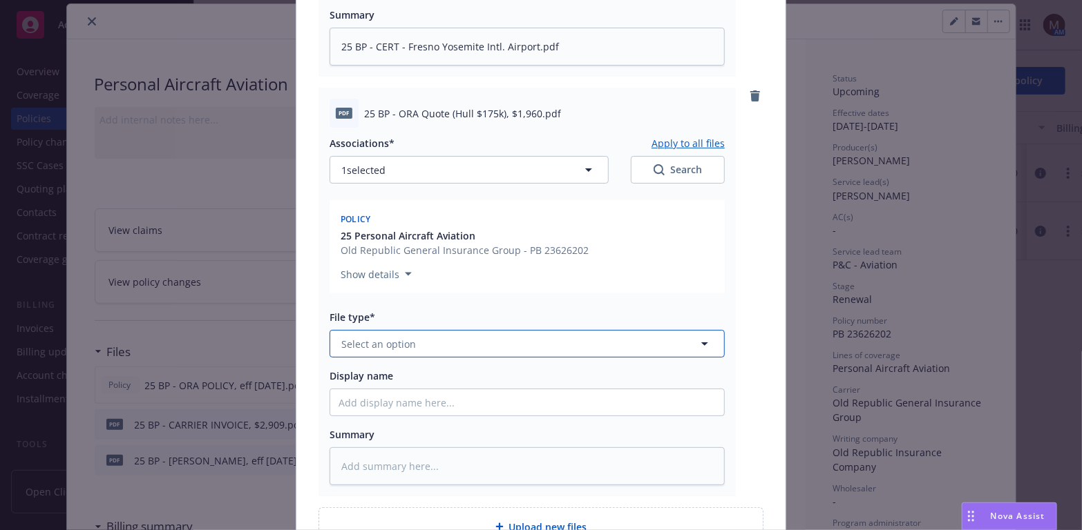
click at [699, 341] on icon "button" at bounding box center [704, 344] width 17 height 17
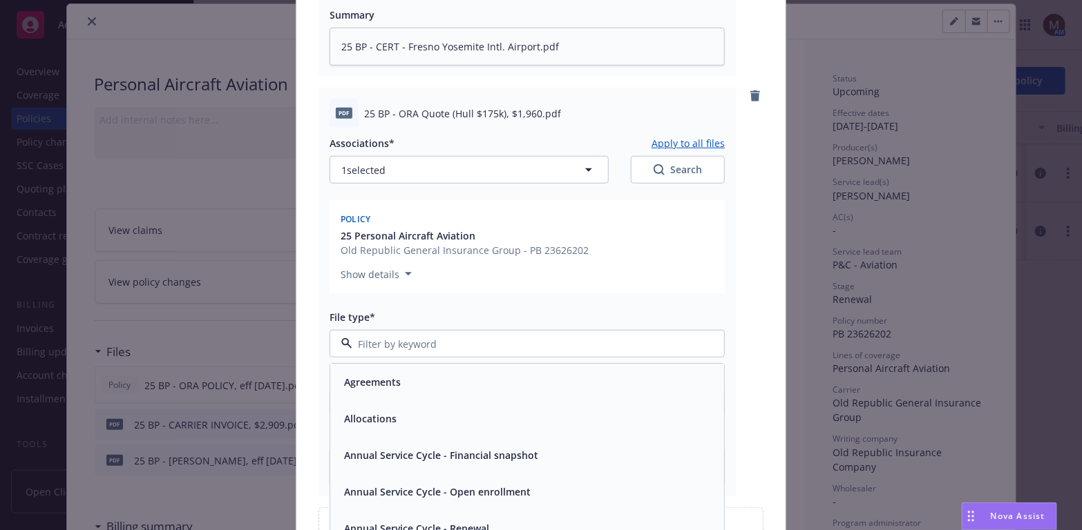
type input "q"
click at [428, 387] on div "Quote" at bounding box center [526, 382] width 377 height 20
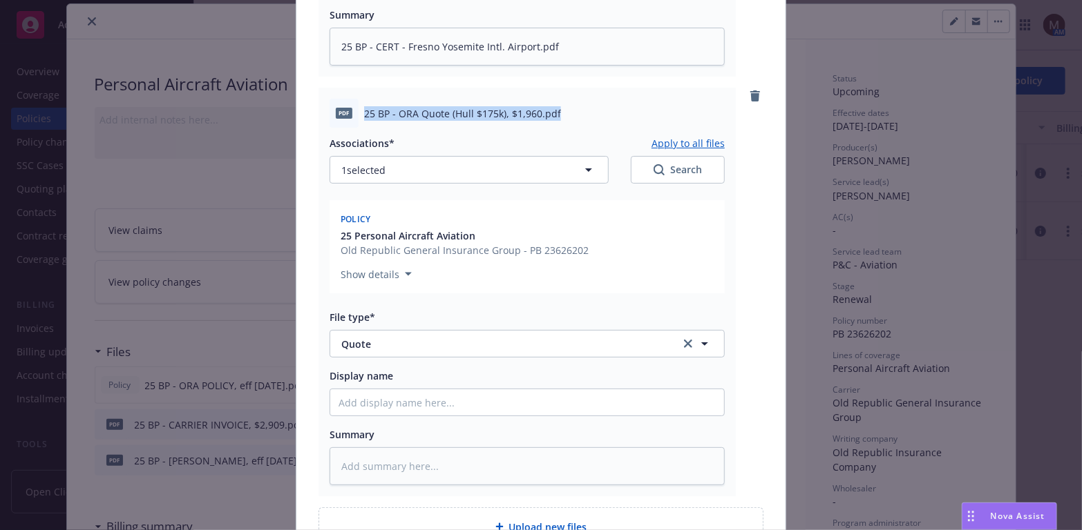
drag, startPoint x: 562, startPoint y: 124, endPoint x: 358, endPoint y: 124, distance: 203.7
click at [358, 124] on div "pdf 25 BP - ORA Quote (Hull $175k), $1,960.pdf" at bounding box center [526, 113] width 395 height 29
copy div "25 BP - ORA Quote (Hull $175k), $1,960.pdf"
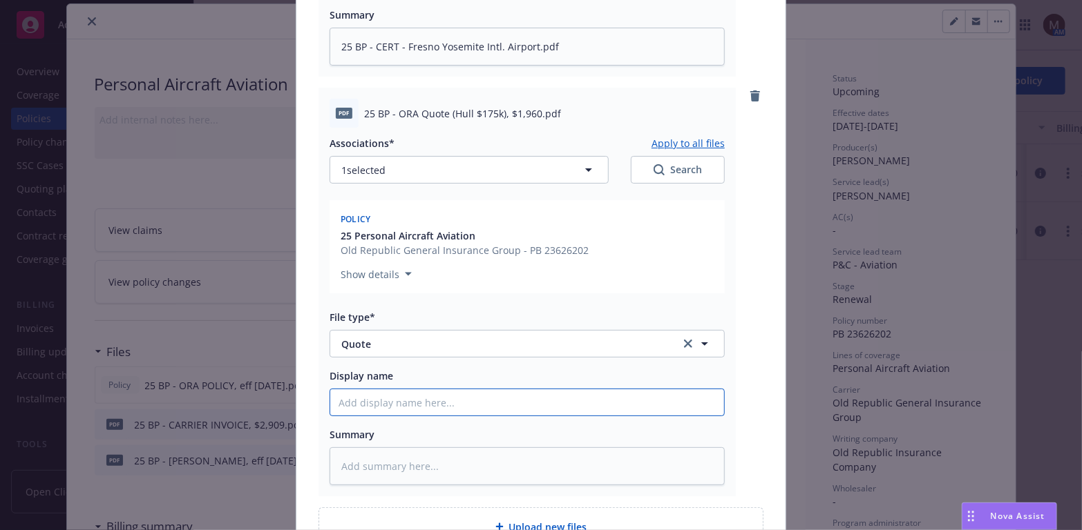
paste input "25 BP - ORA Quote (Hull $175k), $1,960.pdf"
type textarea "x"
type input "25 BP - ORA Quote (Hull $175k), $1,960.pdf"
click at [361, 460] on textarea at bounding box center [526, 467] width 395 height 38
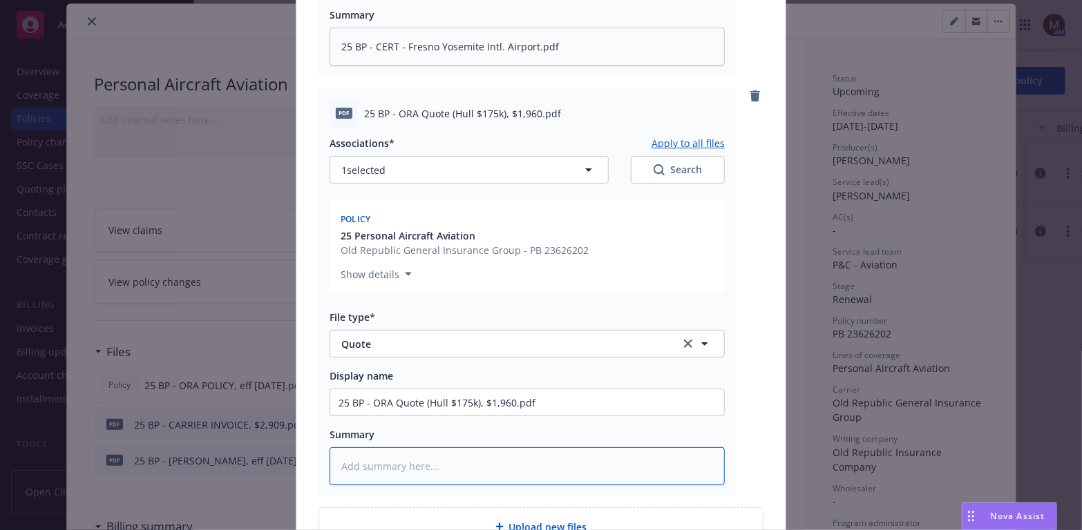
paste textarea "25 BP - ORA Quote (Hull $175k), $1,960.pdf"
type textarea "x"
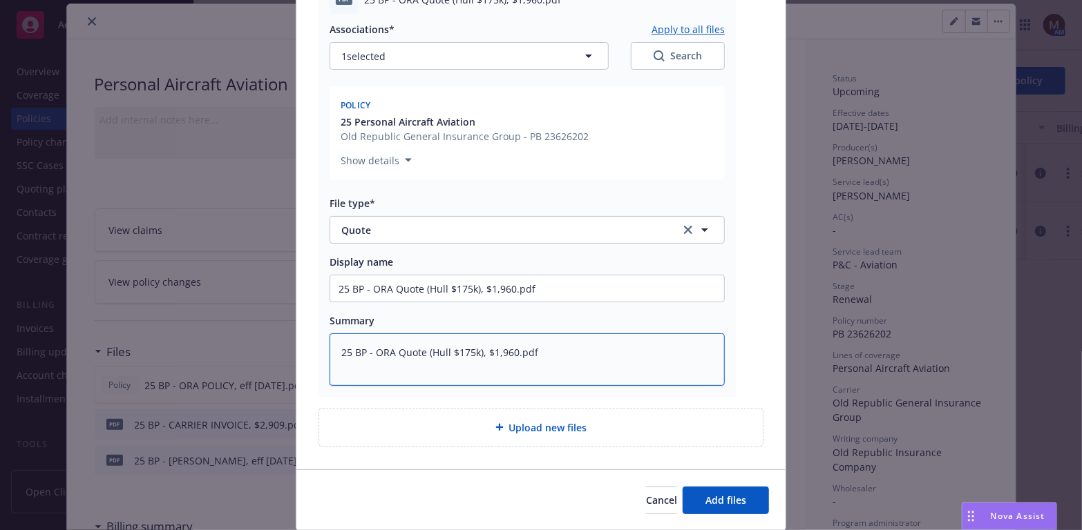
scroll to position [632, 0]
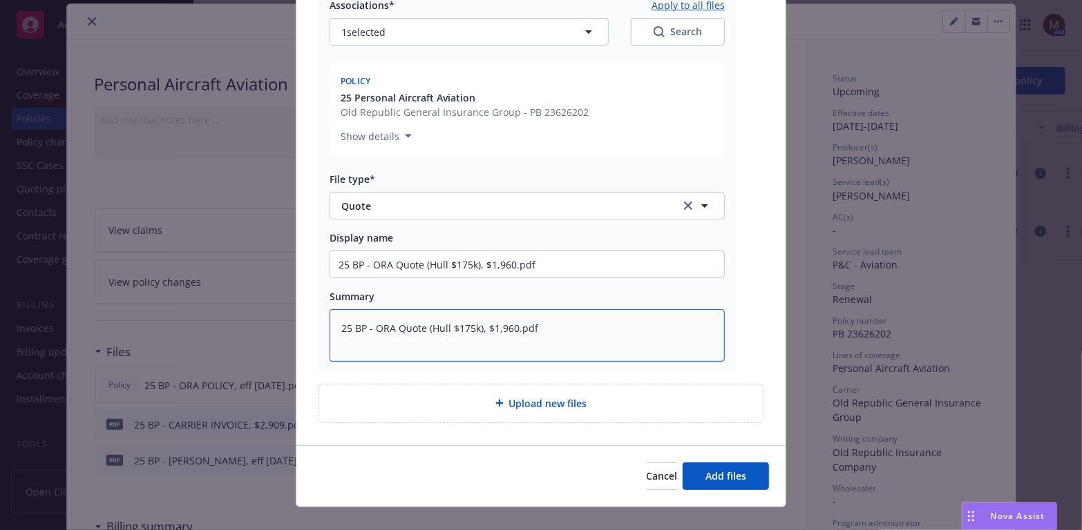
type textarea "25 BP - ORA Quote (Hull $175k), $1,960.pdf"
type textarea "x"
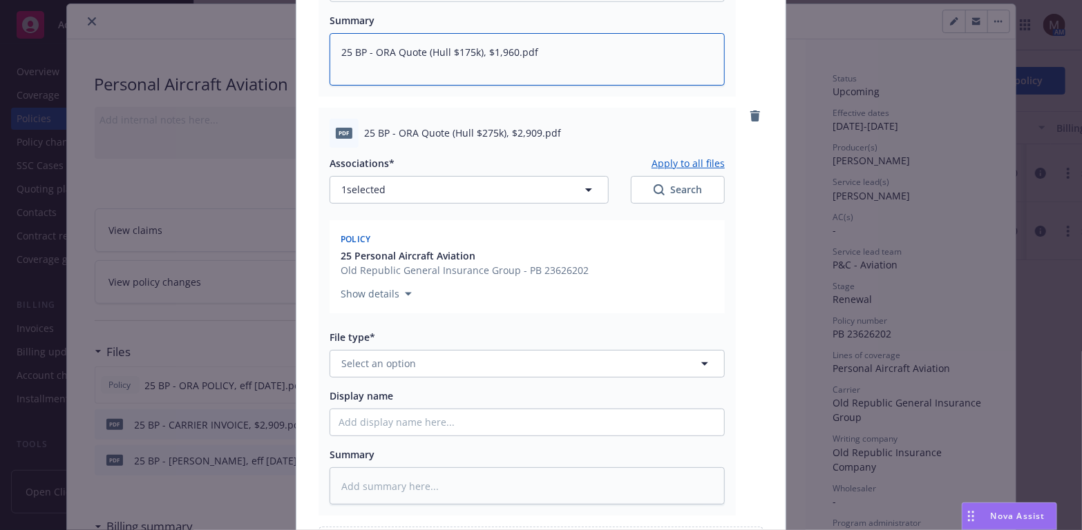
scroll to position [977, 0]
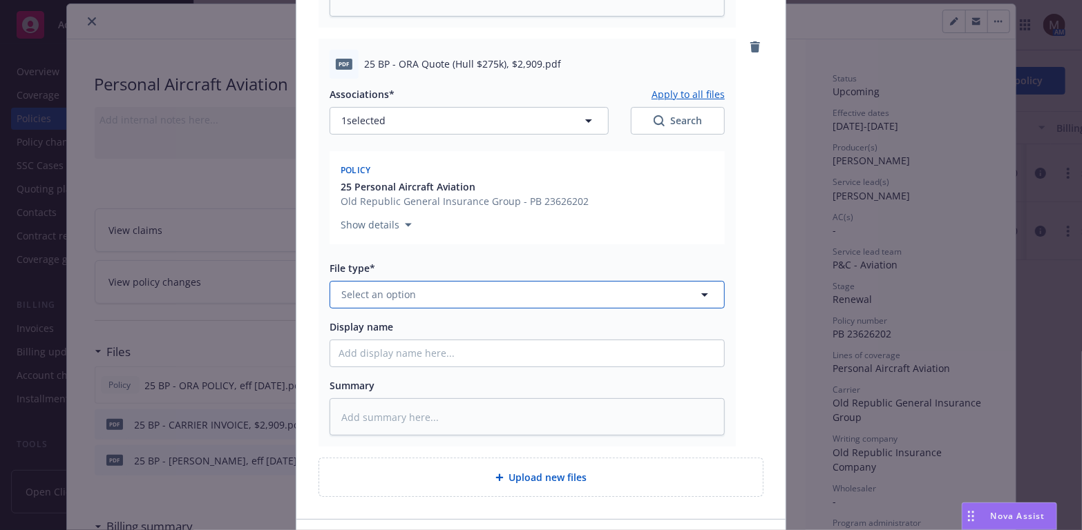
click at [698, 291] on icon "button" at bounding box center [704, 295] width 17 height 17
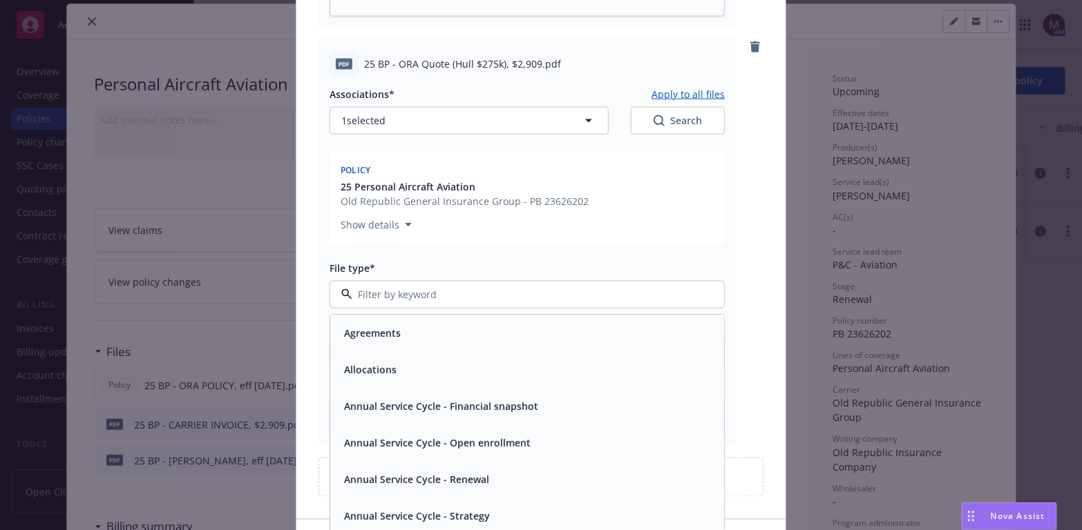
type input "q"
click at [433, 341] on div "Quote" at bounding box center [526, 333] width 377 height 20
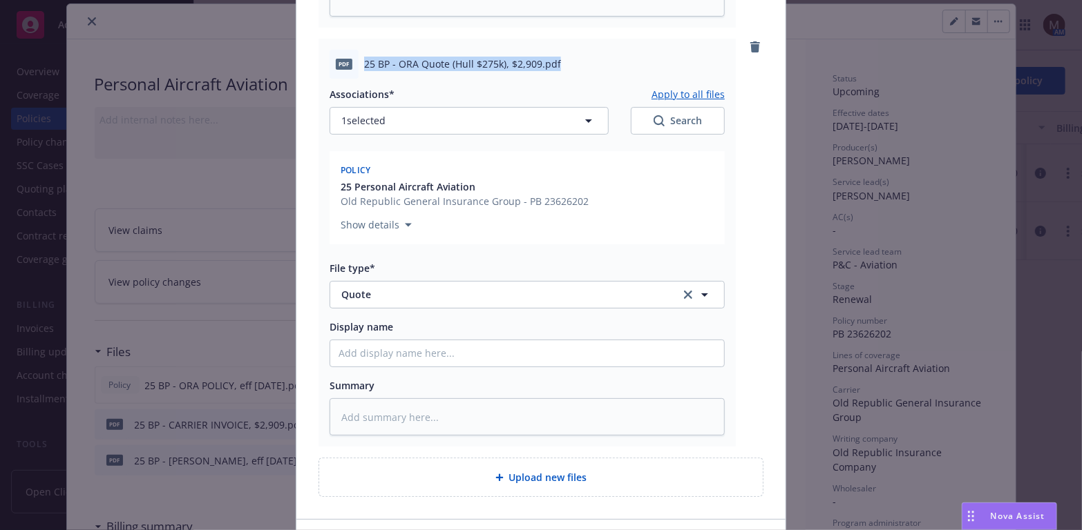
drag, startPoint x: 566, startPoint y: 59, endPoint x: 358, endPoint y: 66, distance: 208.0
click at [358, 66] on div "pdf 25 BP - ORA Quote (Hull $275k), $2,909.pdf" at bounding box center [526, 64] width 395 height 29
copy span "25 BP - ORA Quote (Hull $275k), $2,909.pdf"
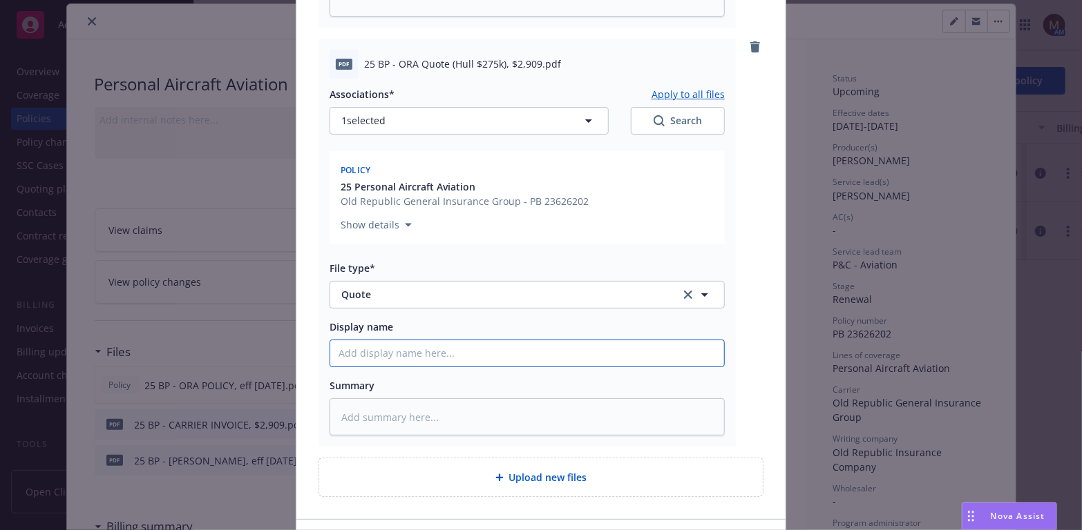
paste input "25 BP - ORA Quote (Hull $275k), $2,909.pdf"
type textarea "x"
type input "25 BP - ORA Quote (Hull $275k), $2,909.pdf"
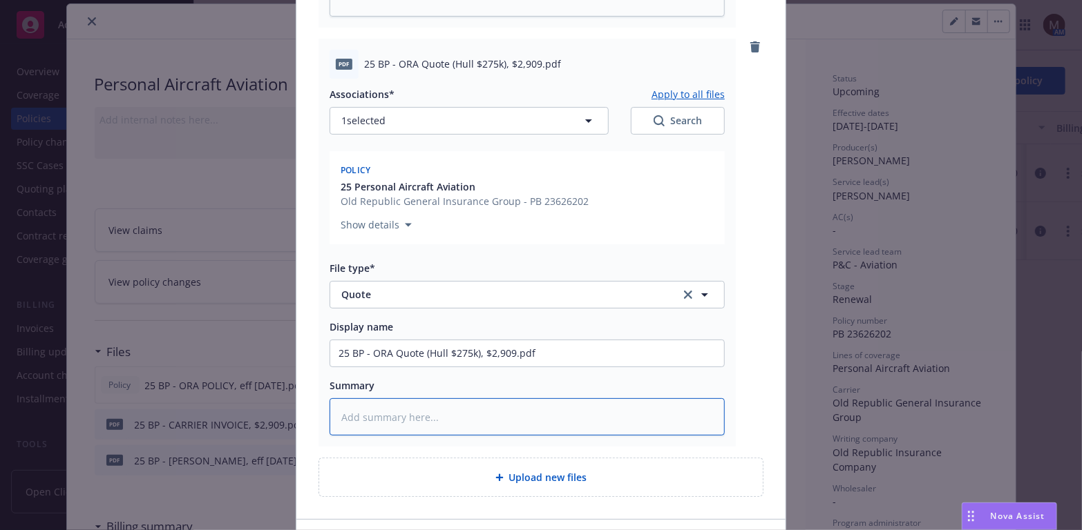
click at [354, 408] on textarea at bounding box center [526, 418] width 395 height 38
paste textarea "25 BP - ORA Quote (Hull $275k), $2,909.pdf"
type textarea "x"
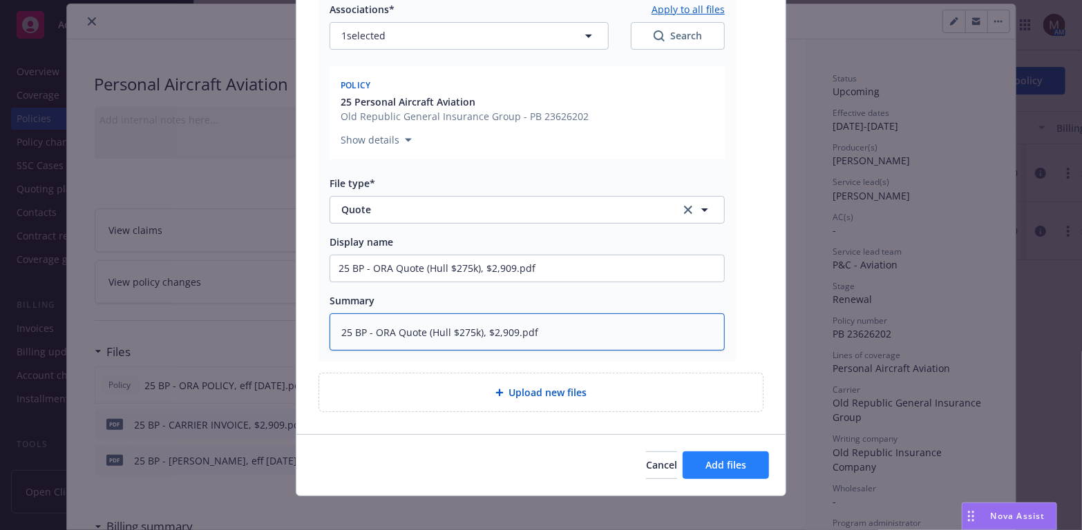
scroll to position [1071, 0]
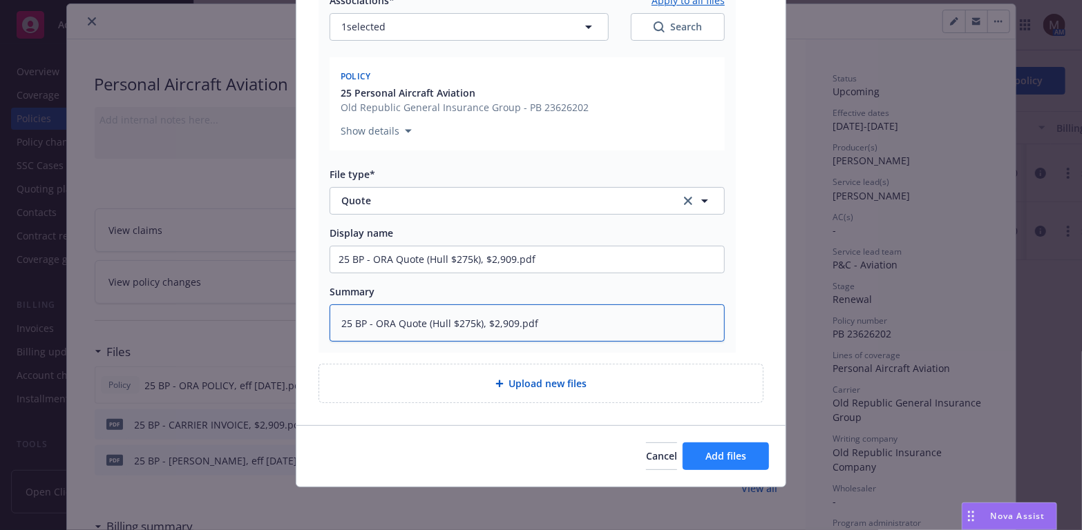
type textarea "25 BP - ORA Quote (Hull $275k), $2,909.pdf"
click at [718, 450] on span "Add files" at bounding box center [725, 456] width 41 height 13
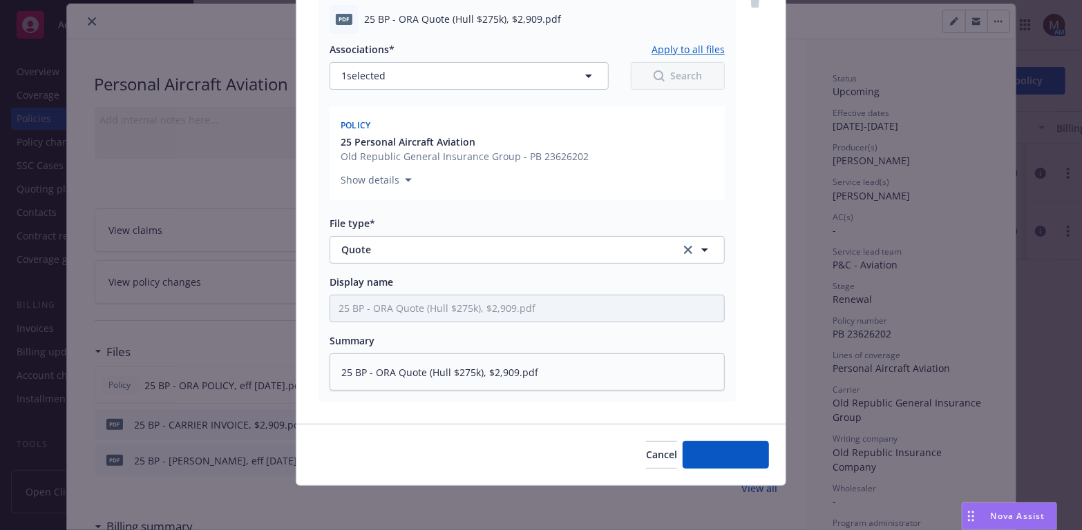
scroll to position [1021, 0]
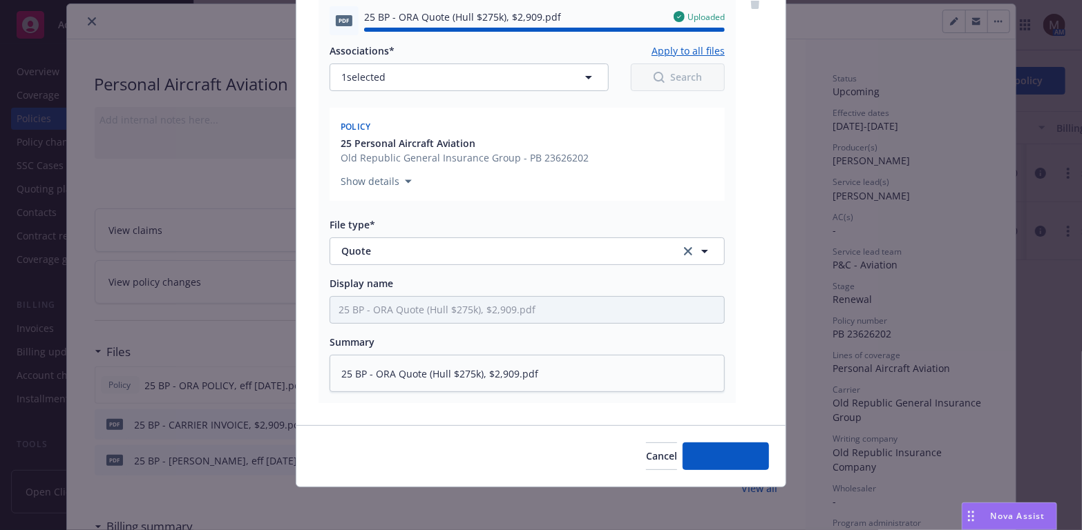
type textarea "x"
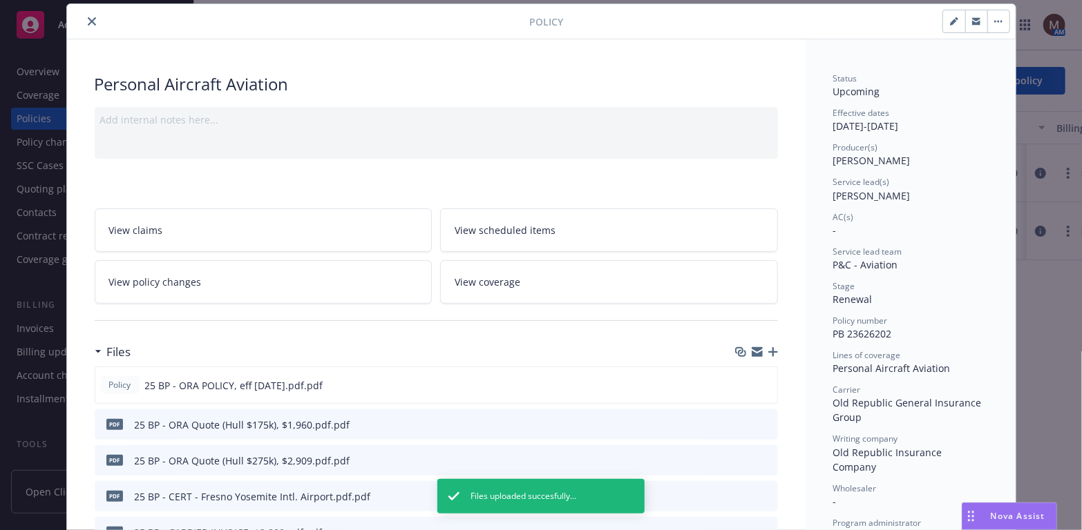
scroll to position [0, 0]
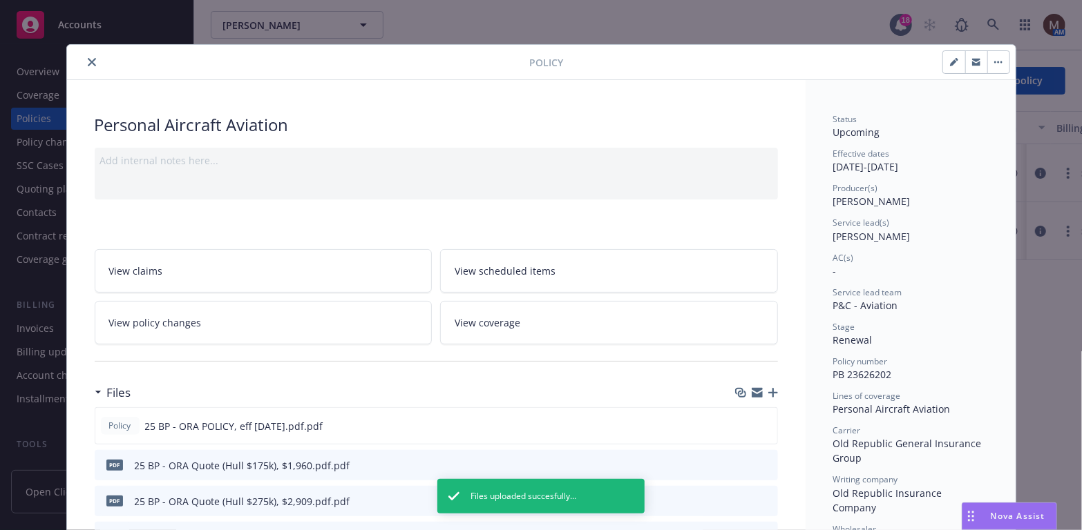
click at [84, 57] on button "close" at bounding box center [92, 62] width 17 height 17
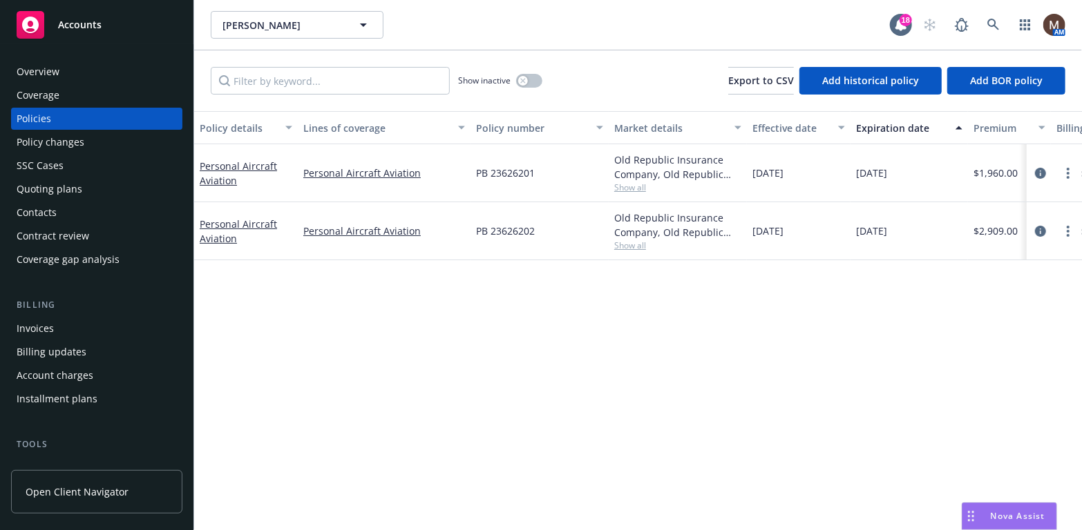
drag, startPoint x: 53, startPoint y: 328, endPoint x: 82, endPoint y: 328, distance: 29.0
click at [53, 328] on div "Invoices" at bounding box center [97, 329] width 160 height 22
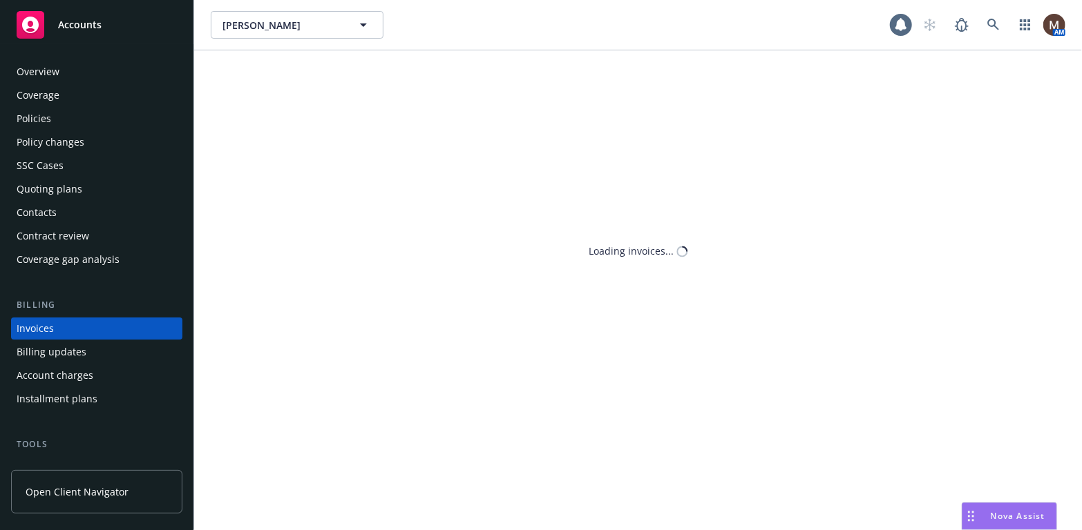
scroll to position [41, 0]
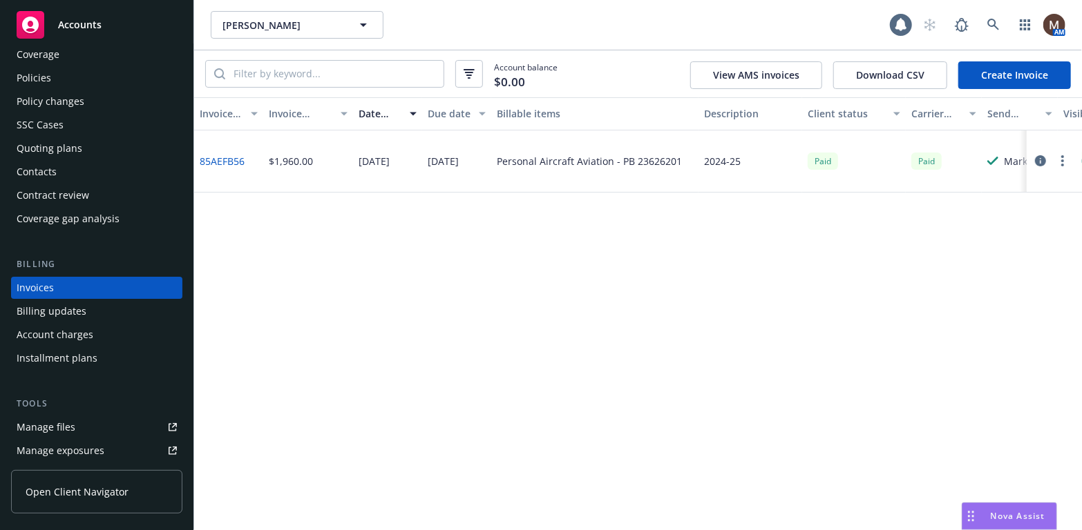
click at [1001, 71] on link "Create Invoice" at bounding box center [1014, 75] width 113 height 28
